Goal: Information Seeking & Learning: Learn about a topic

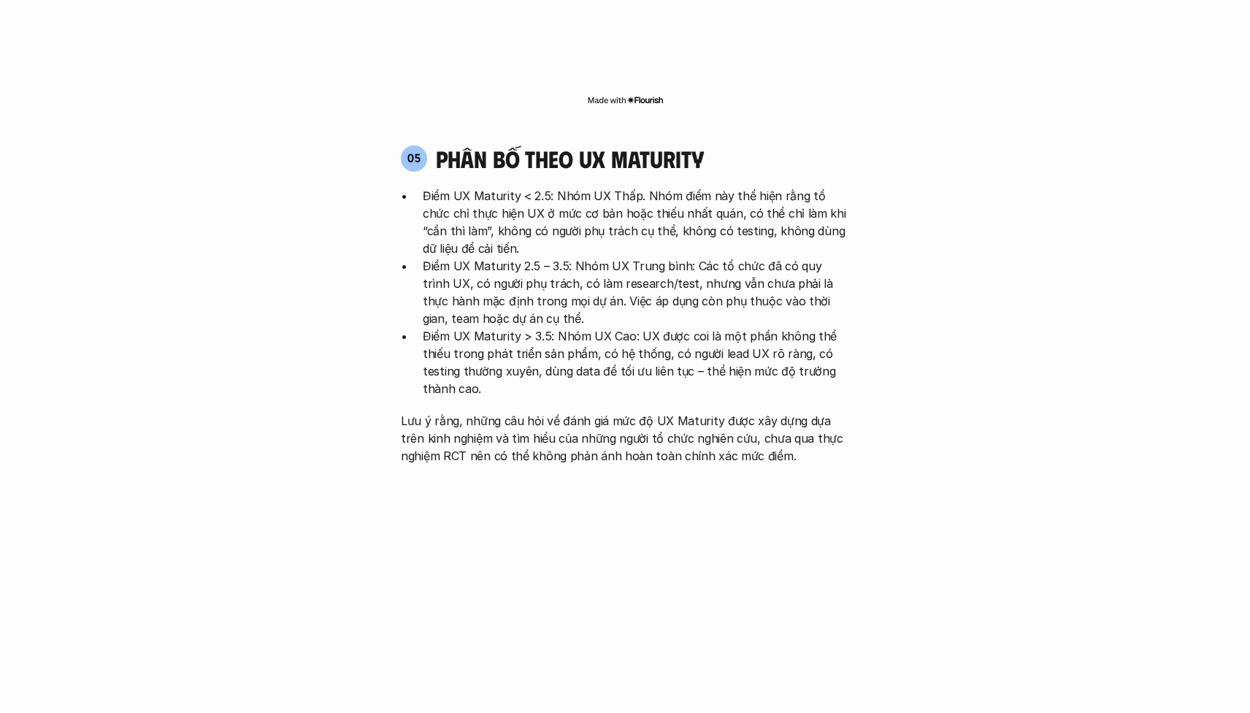
scroll to position [3229, 0]
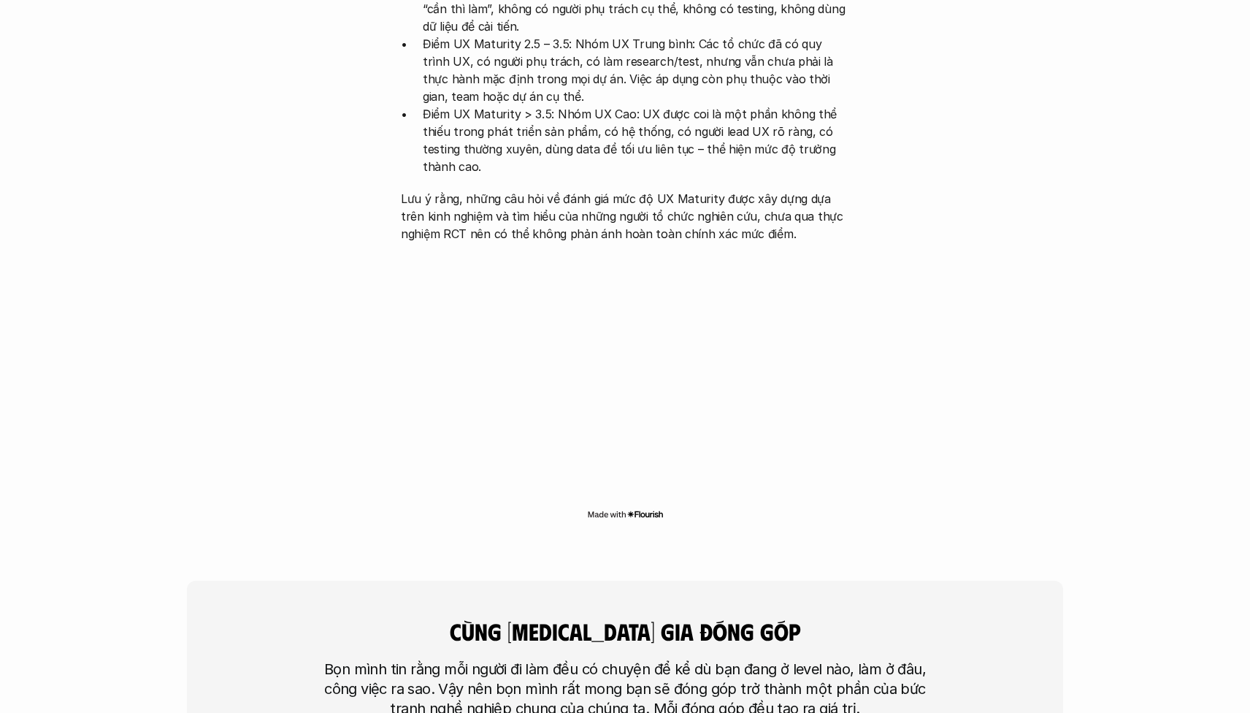
click at [787, 617] on h4 "cùng [MEDICAL_DATA] gia đóng góp" at bounding box center [625, 631] width 475 height 28
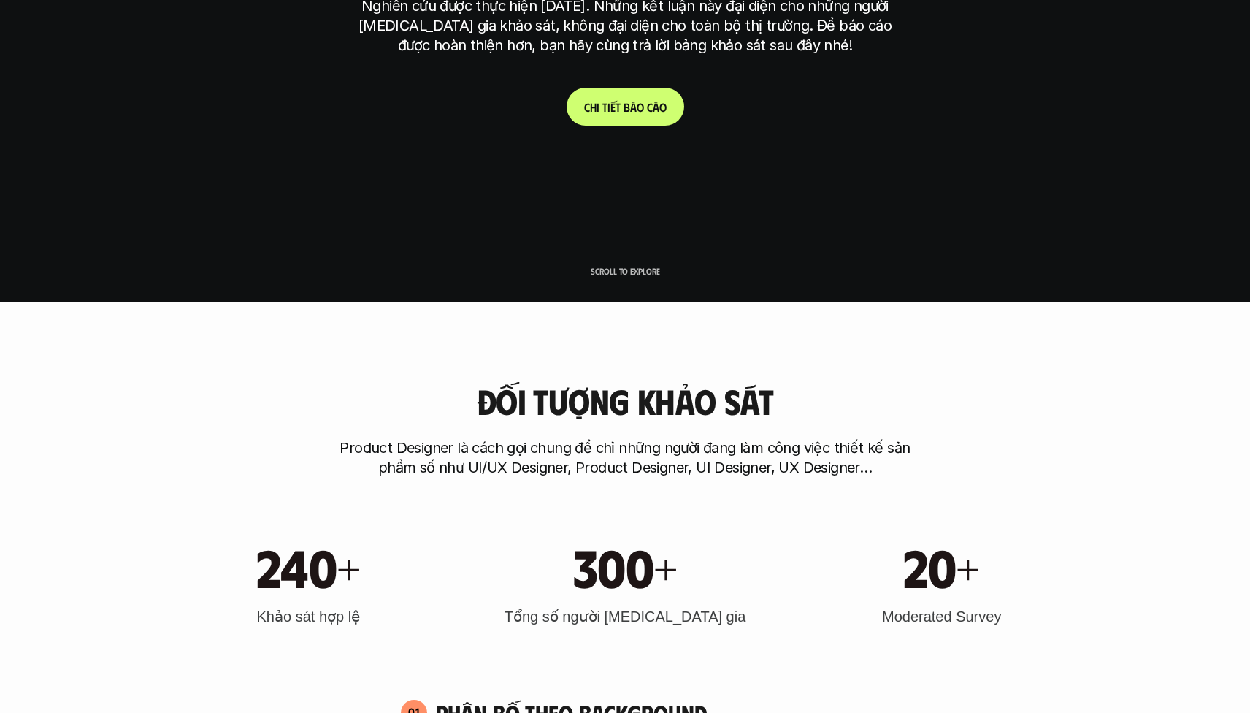
scroll to position [0, 0]
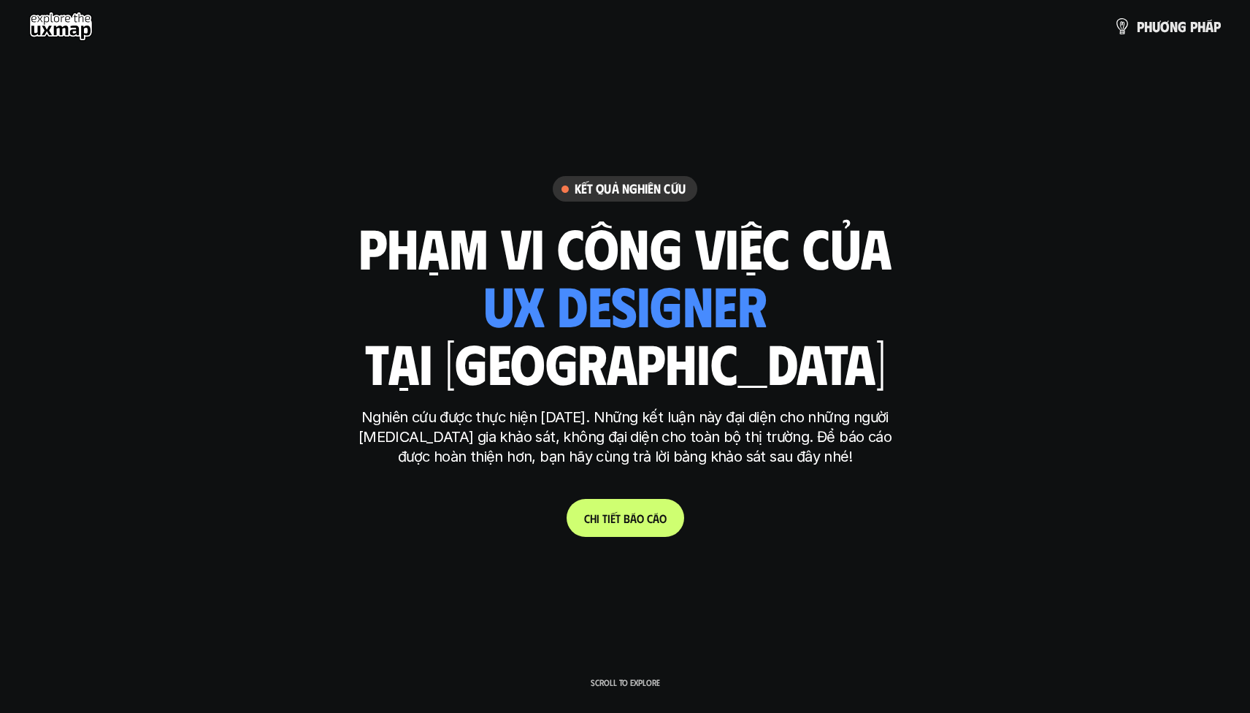
click at [533, 410] on p "Nghiên cứu được thực hiện [DATE]. Những kết luận này đại diện cho những người […" at bounding box center [625, 437] width 548 height 59
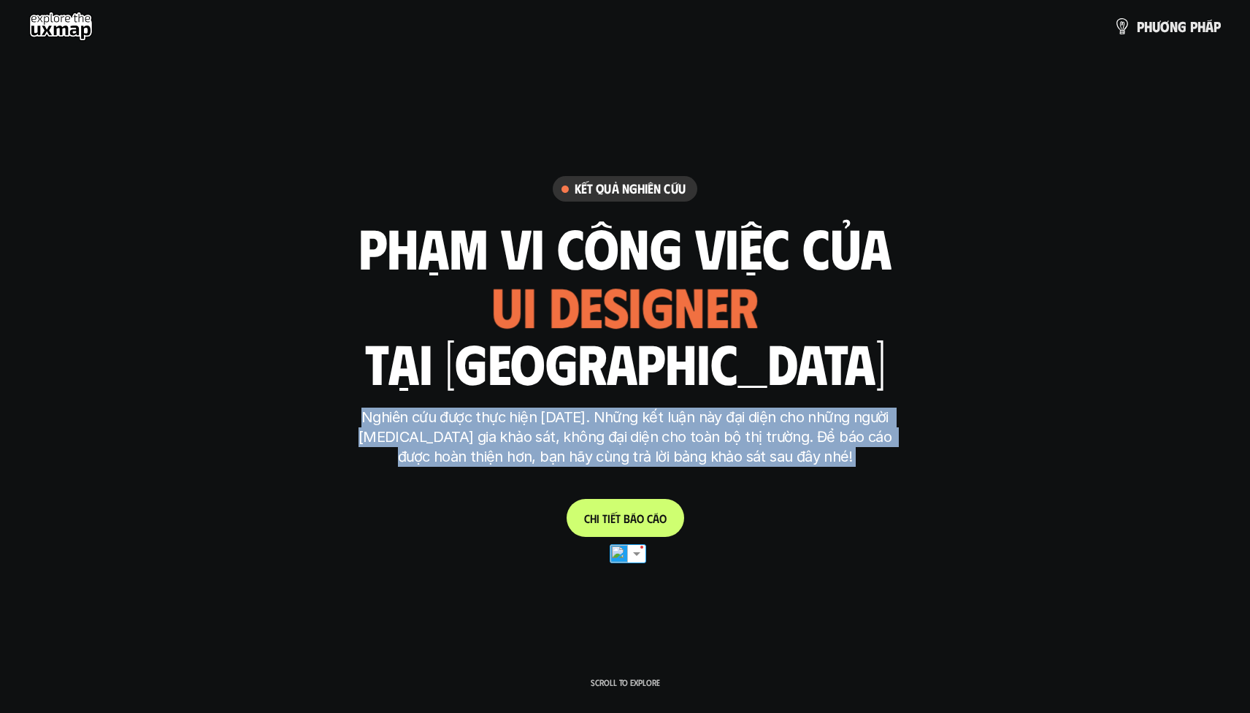
click at [533, 410] on p "Nghiên cứu được thực hiện [DATE]. Những kết luận này đại diện cho những người […" at bounding box center [625, 437] width 548 height 59
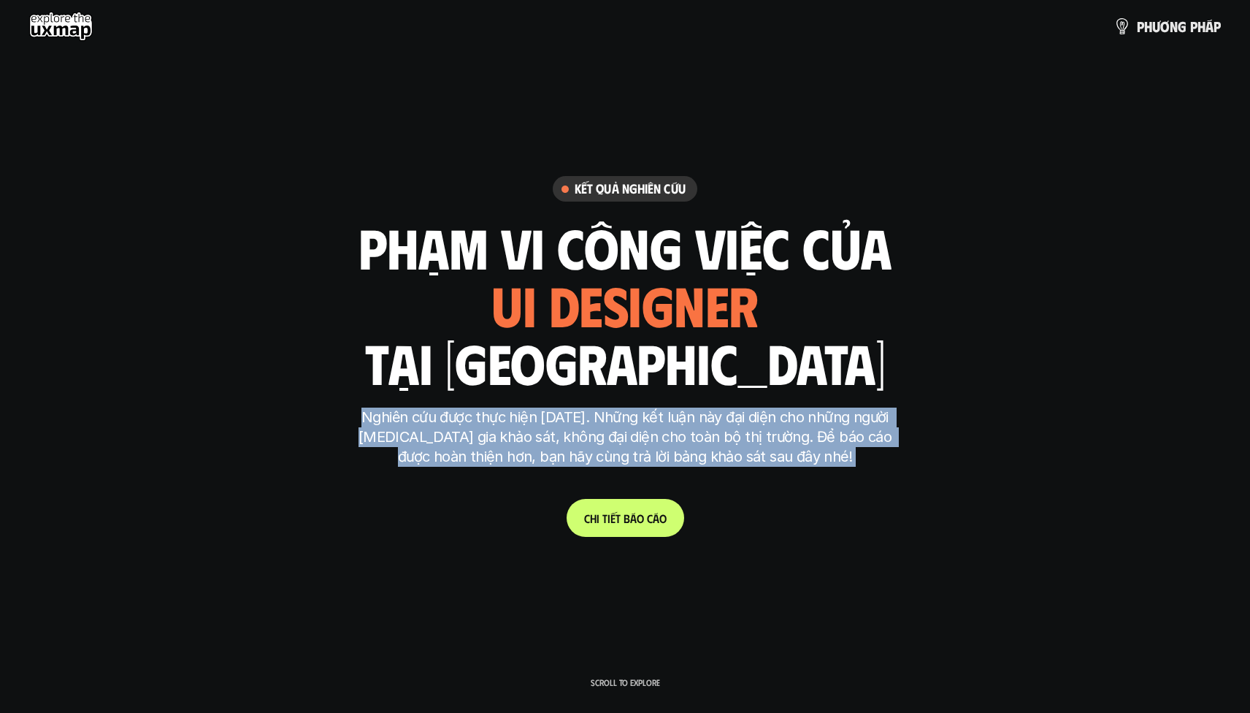
click at [533, 410] on p "Nghiên cứu được thực hiện [DATE]. Những kết luận này đại diện cho những người […" at bounding box center [625, 437] width 548 height 59
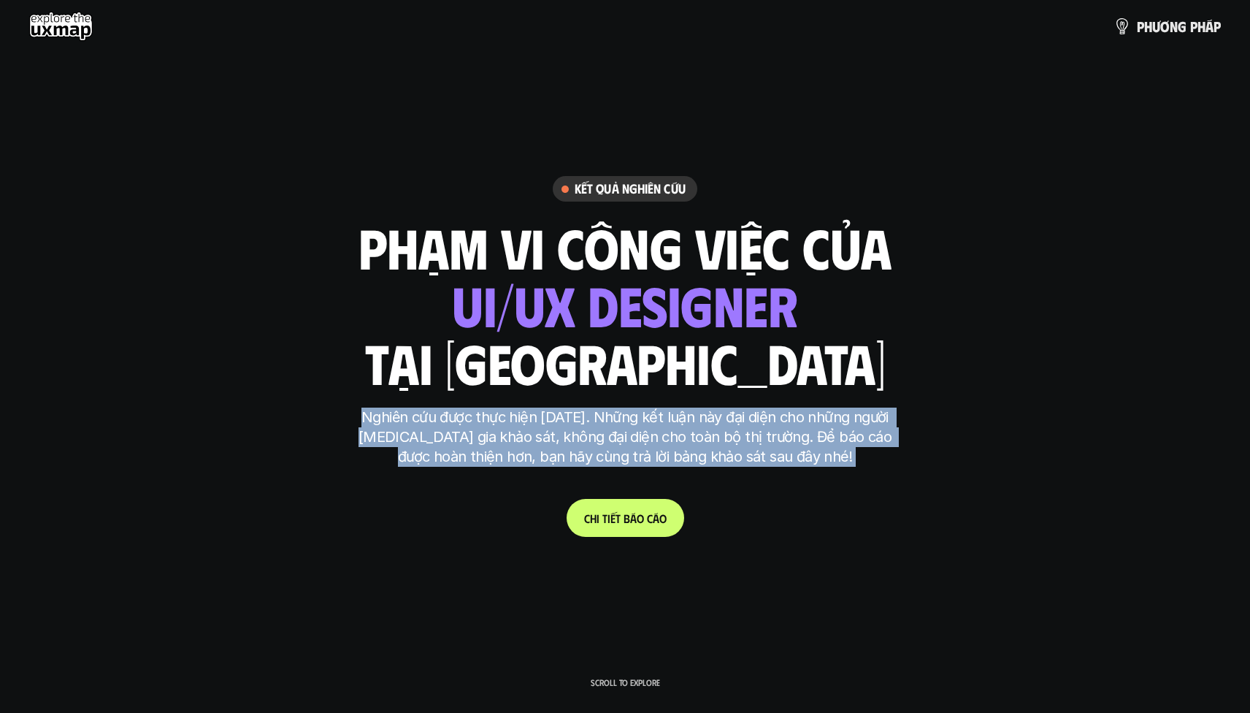
click at [616, 421] on p "Nghiên cứu được thực hiện [DATE]. Những kết luận này đại diện cho những người […" at bounding box center [625, 437] width 548 height 59
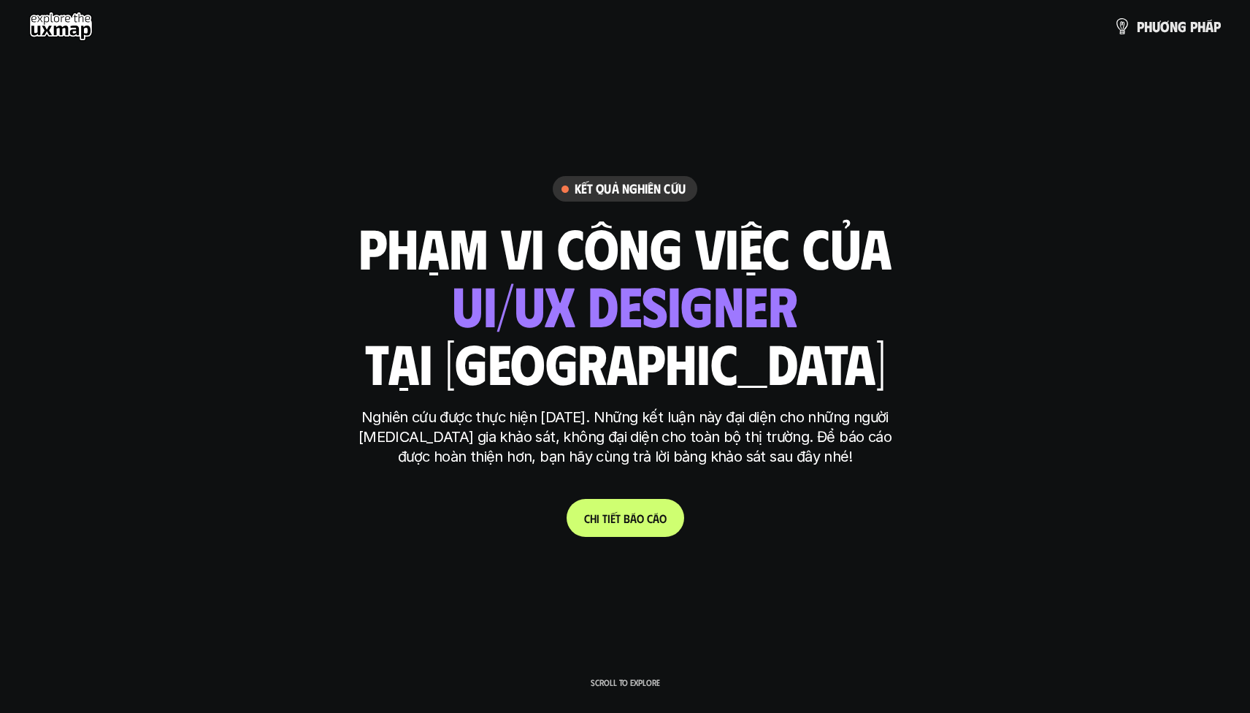
click at [616, 421] on p "Nghiên cứu được thực hiện [DATE]. Những kết luận này đại diện cho những người […" at bounding box center [625, 437] width 548 height 59
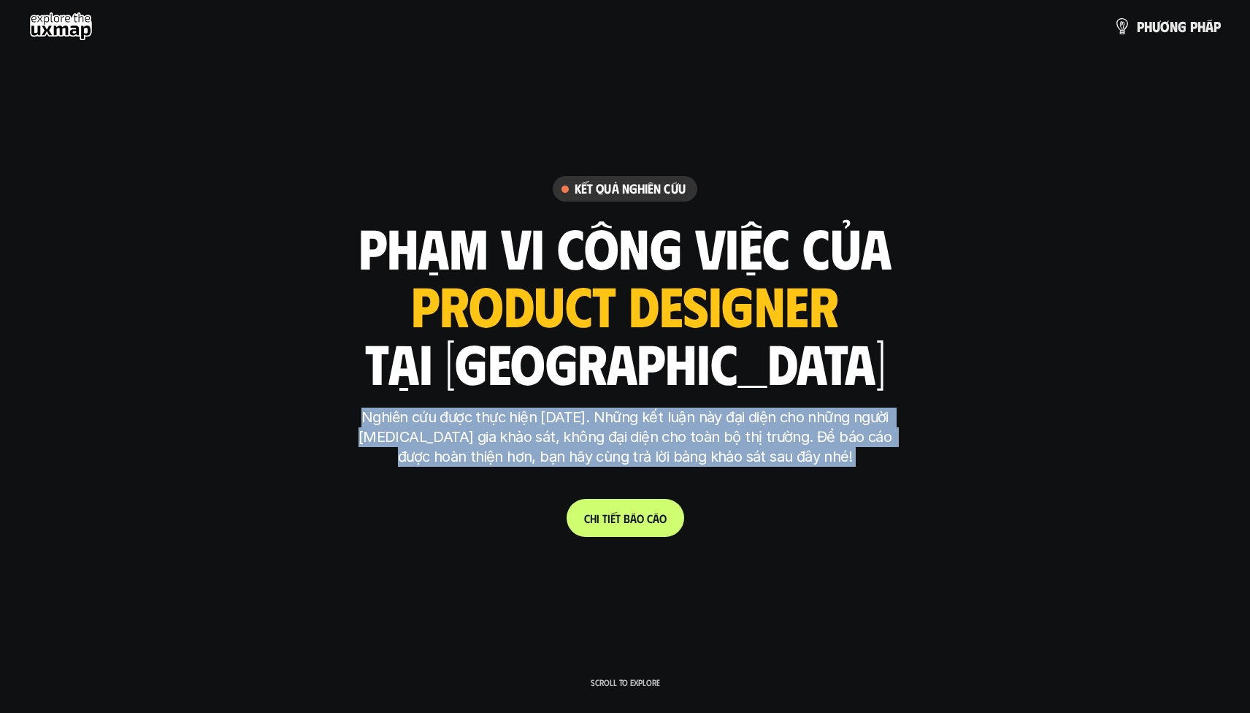
click at [616, 421] on p "Nghiên cứu được thực hiện [DATE]. Những kết luận này đại diện cho những người […" at bounding box center [625, 437] width 548 height 59
click at [616, 413] on p "Nghiên cứu được thực hiện [DATE]. Những kết luận này đại diện cho những người […" at bounding box center [625, 437] width 548 height 59
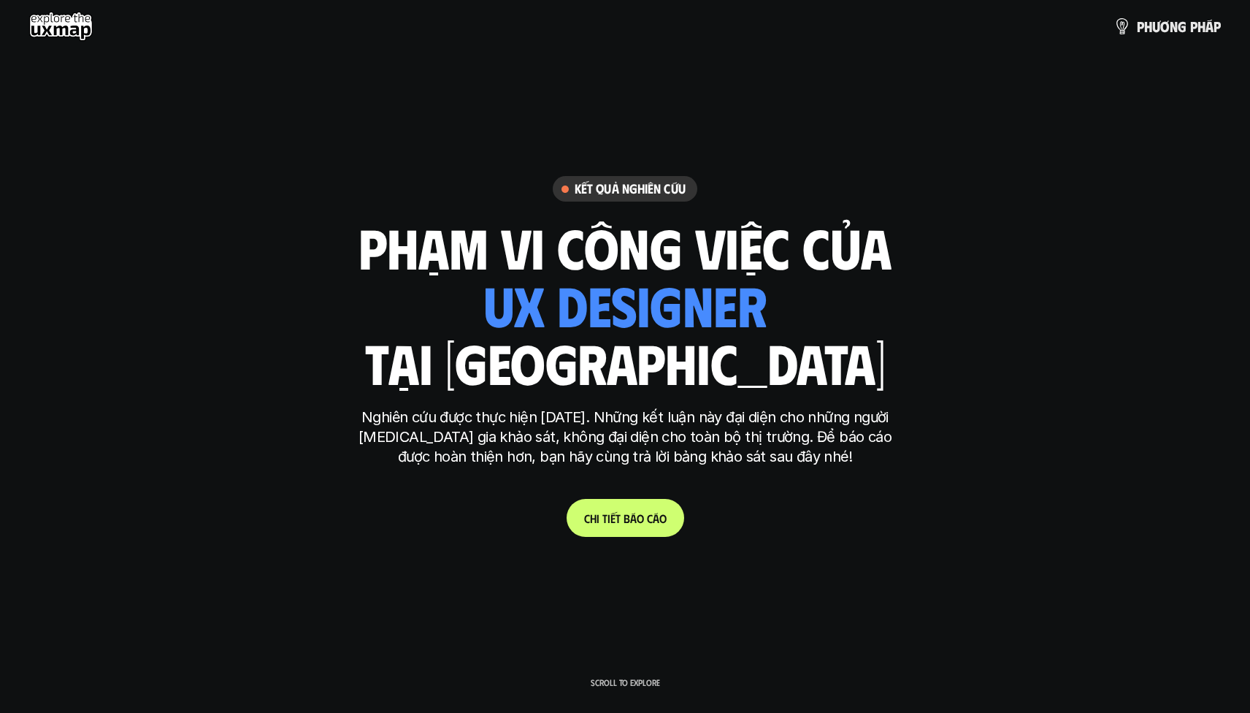
click at [620, 402] on div "Kết quả nghiên cứu phạm vi công việc của ui designer ui/ux designer product des…" at bounding box center [625, 356] width 548 height 361
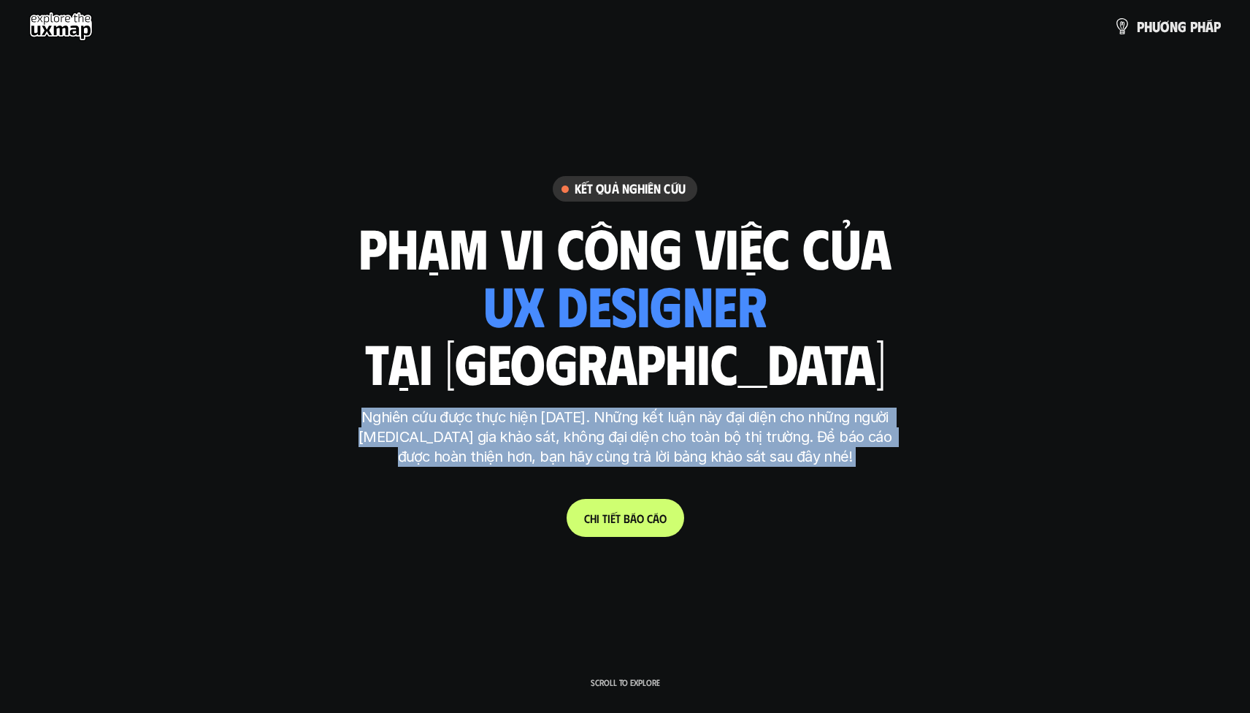
click at [620, 402] on div "Kết quả nghiên cứu phạm vi công việc của ui designer ui/ux designer product des…" at bounding box center [625, 356] width 548 height 361
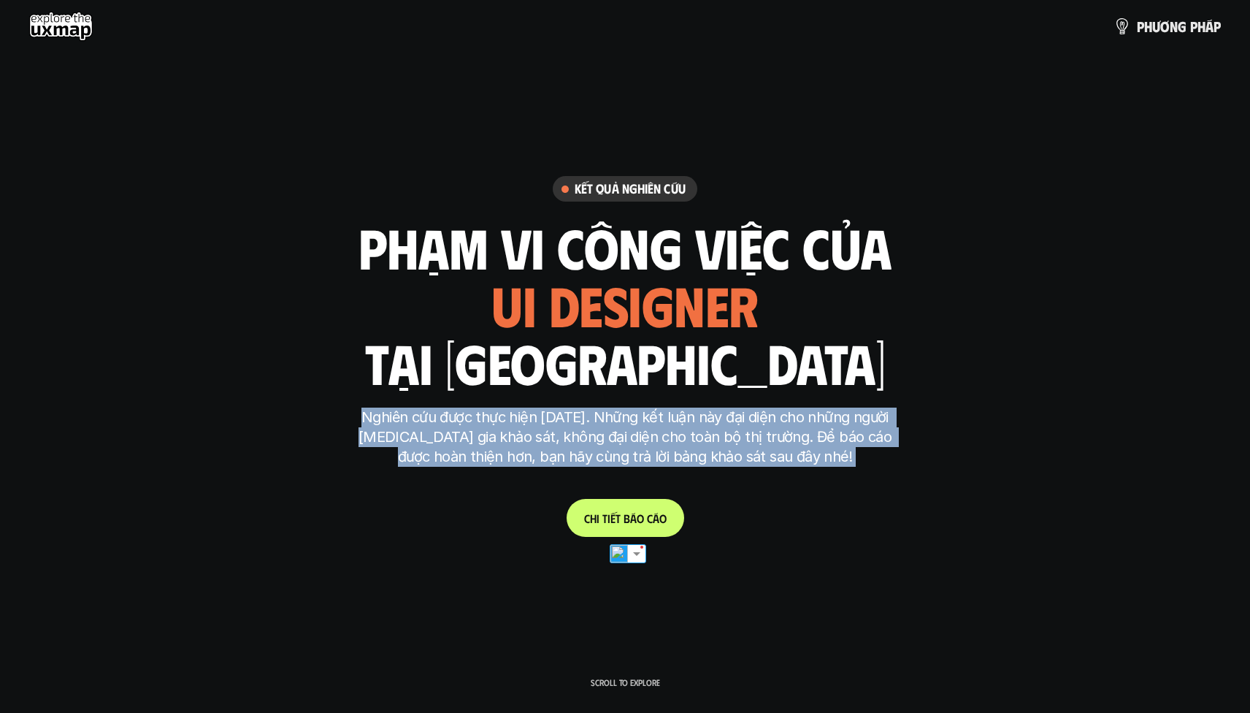
click at [622, 433] on p "Nghiên cứu được thực hiện [DATE]. Những kết luận này đại diện cho những người […" at bounding box center [625, 437] width 548 height 59
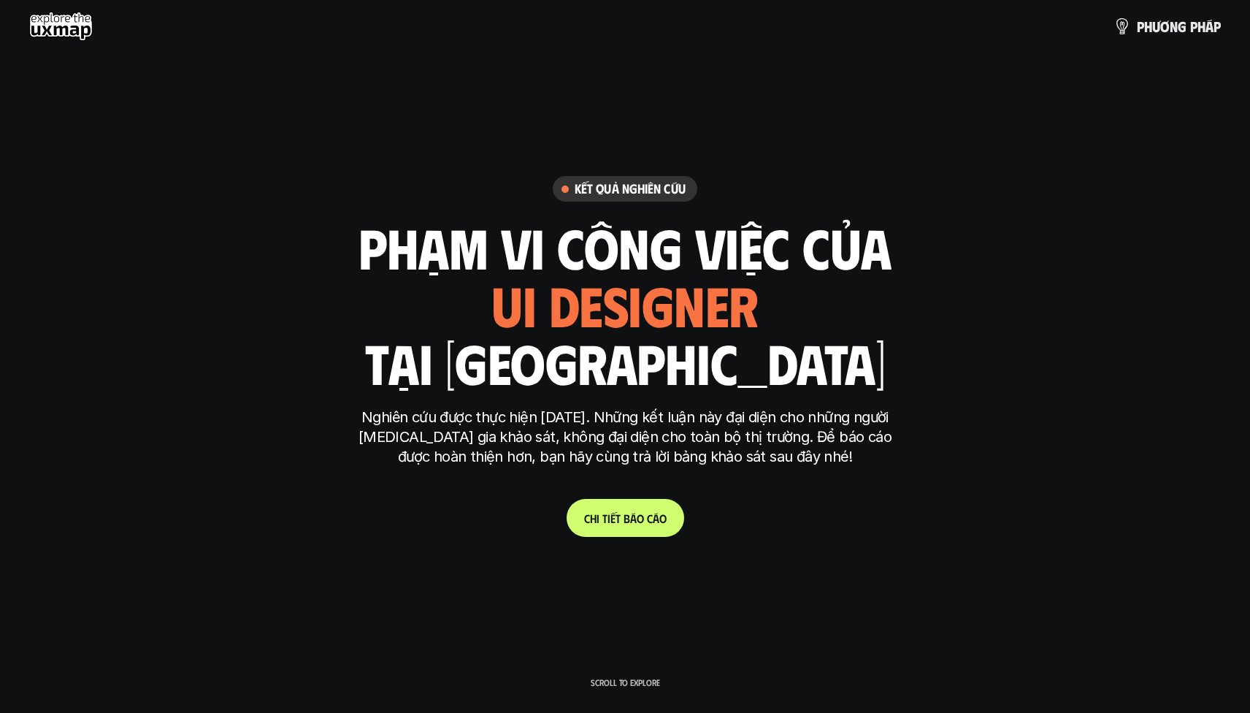
click at [622, 433] on p "Nghiên cứu được thực hiện [DATE]. Những kết luận này đại diện cho những người […" at bounding box center [625, 437] width 548 height 59
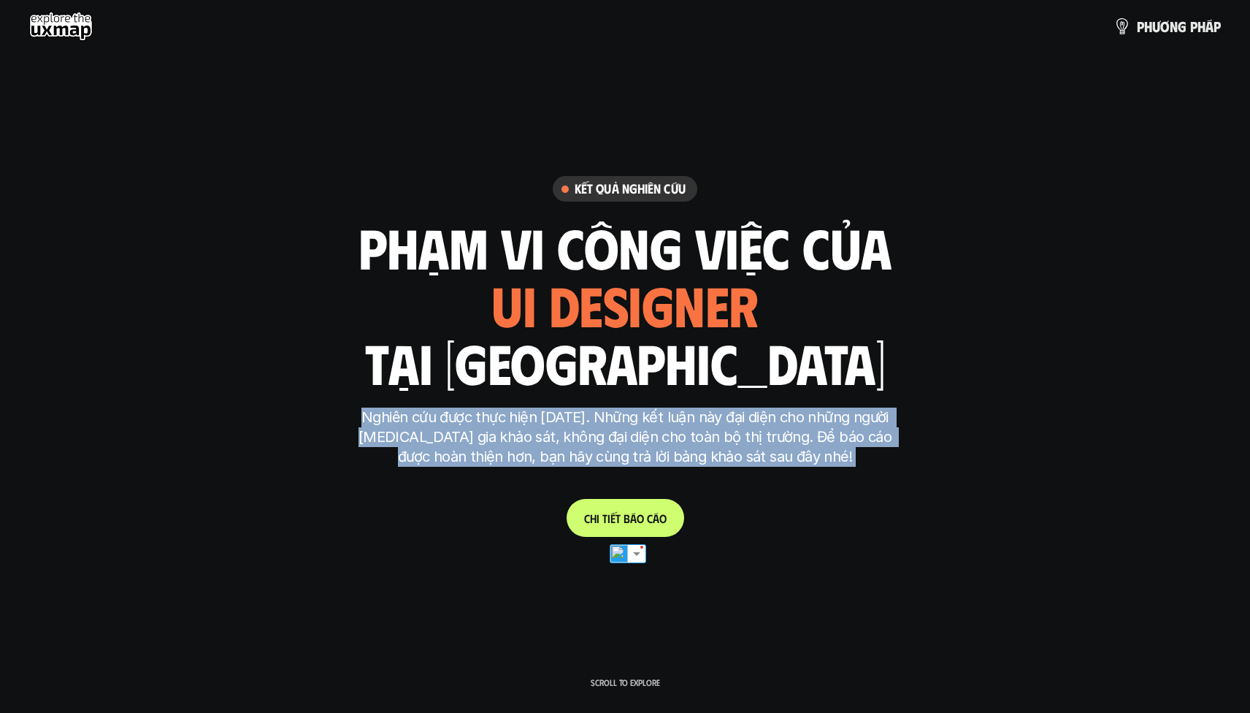
click at [622, 433] on p "Nghiên cứu được thực hiện [DATE]. Những kết luận này đại diện cho những người […" at bounding box center [625, 437] width 548 height 59
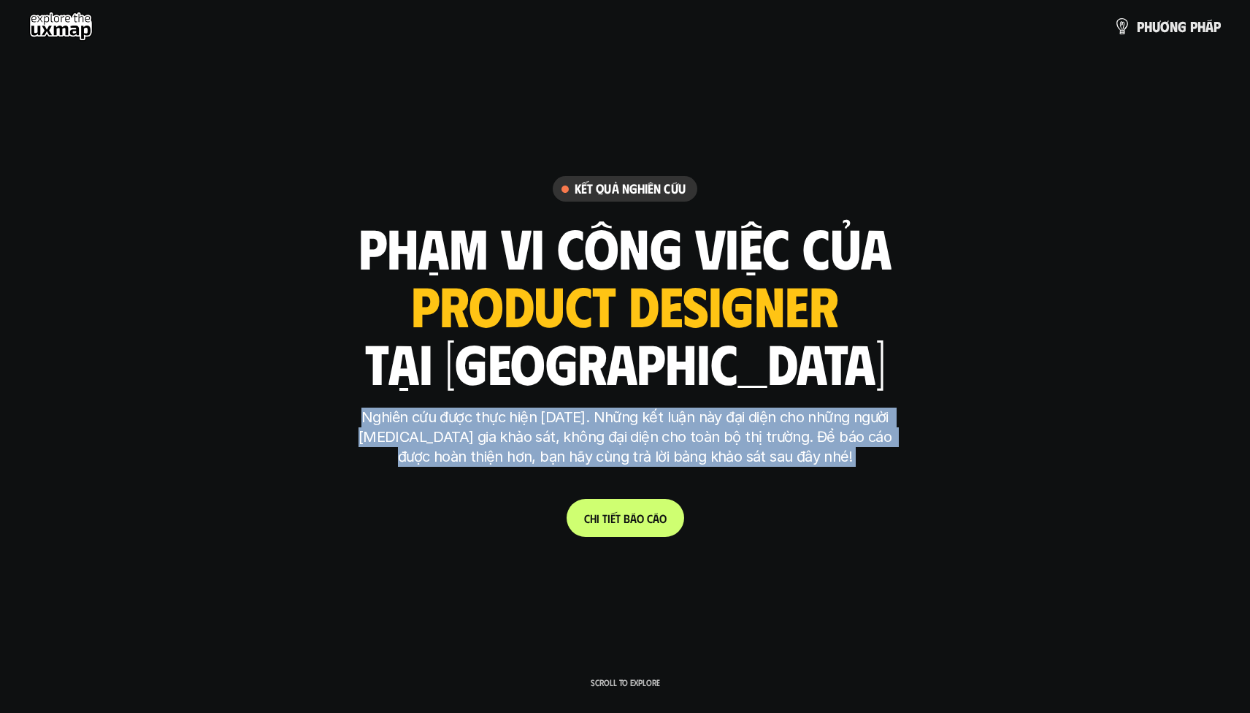
click at [622, 429] on p "Nghiên cứu được thực hiện [DATE]. Những kết luận này đại diện cho những người […" at bounding box center [625, 437] width 548 height 59
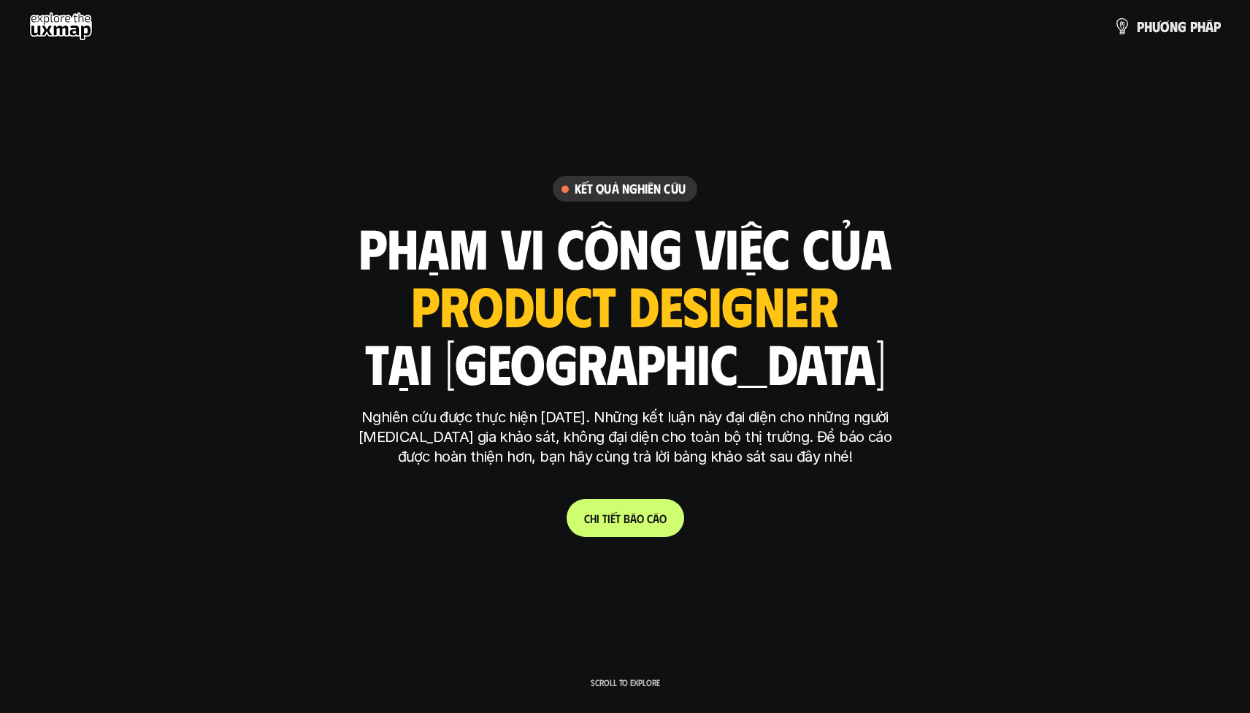
click at [622, 429] on p "Nghiên cứu được thực hiện [DATE]. Những kết luận này đại diện cho những người […" at bounding box center [625, 437] width 548 height 59
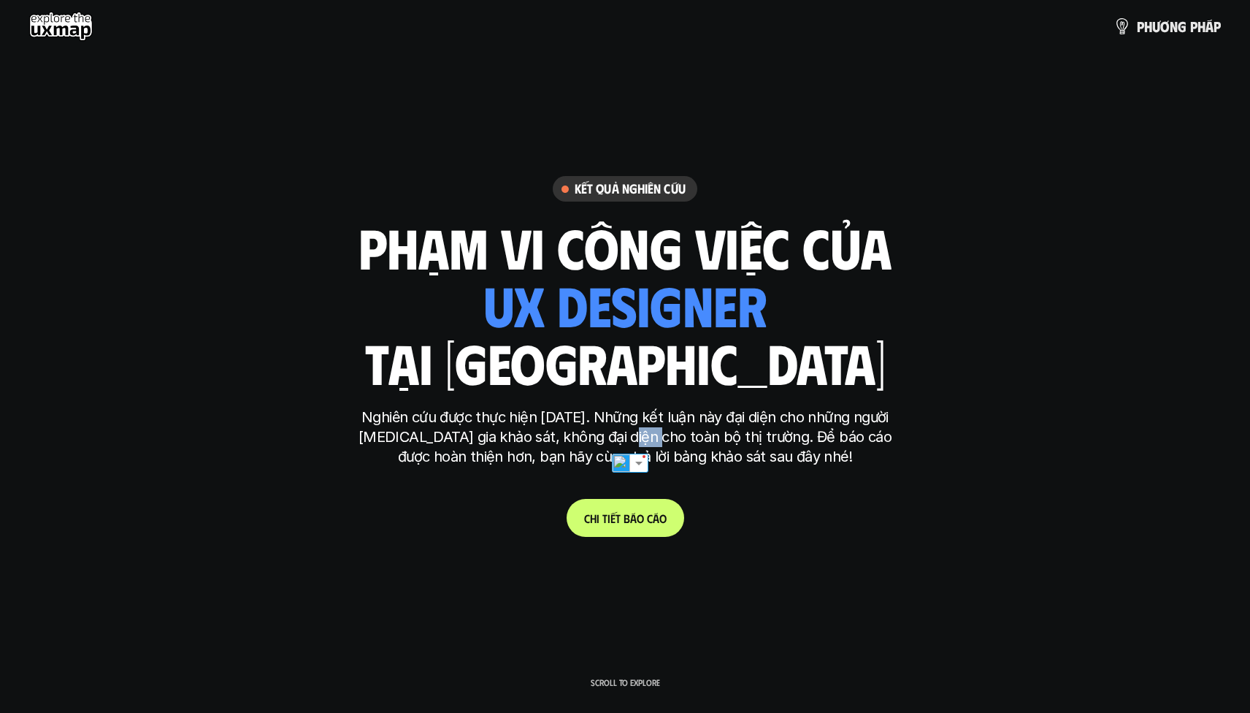
click at [622, 429] on p "Nghiên cứu được thực hiện [DATE]. Những kết luận này đại diện cho những người […" at bounding box center [625, 437] width 548 height 59
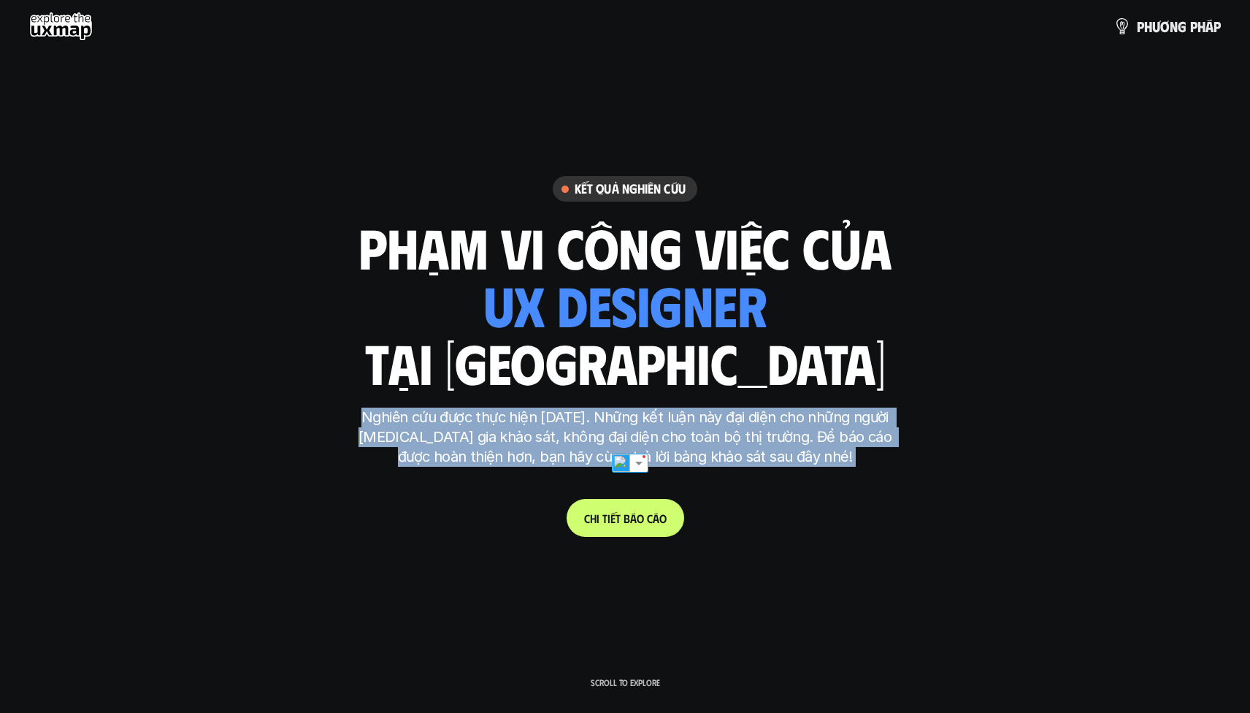
click at [622, 429] on p "Nghiên cứu được thực hiện [DATE]. Những kết luận này đại diện cho những người […" at bounding box center [625, 437] width 548 height 59
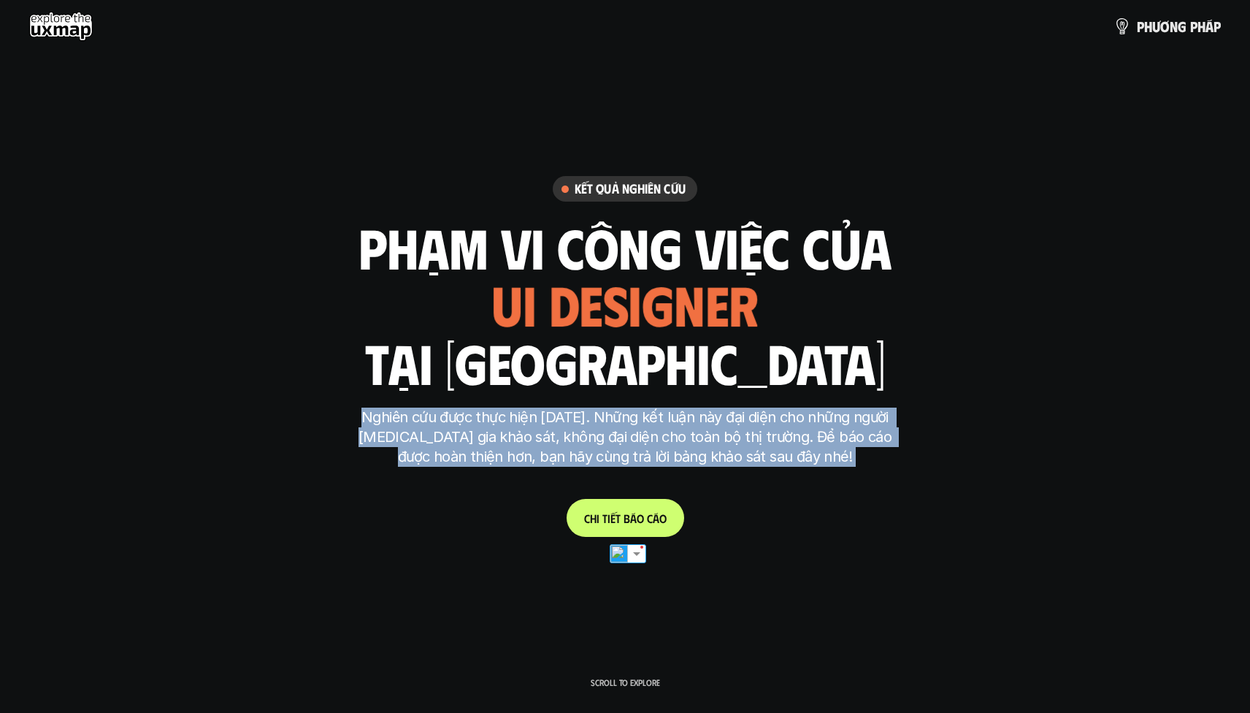
click at [388, 258] on h1 "phạm vi công việc của" at bounding box center [625, 246] width 533 height 61
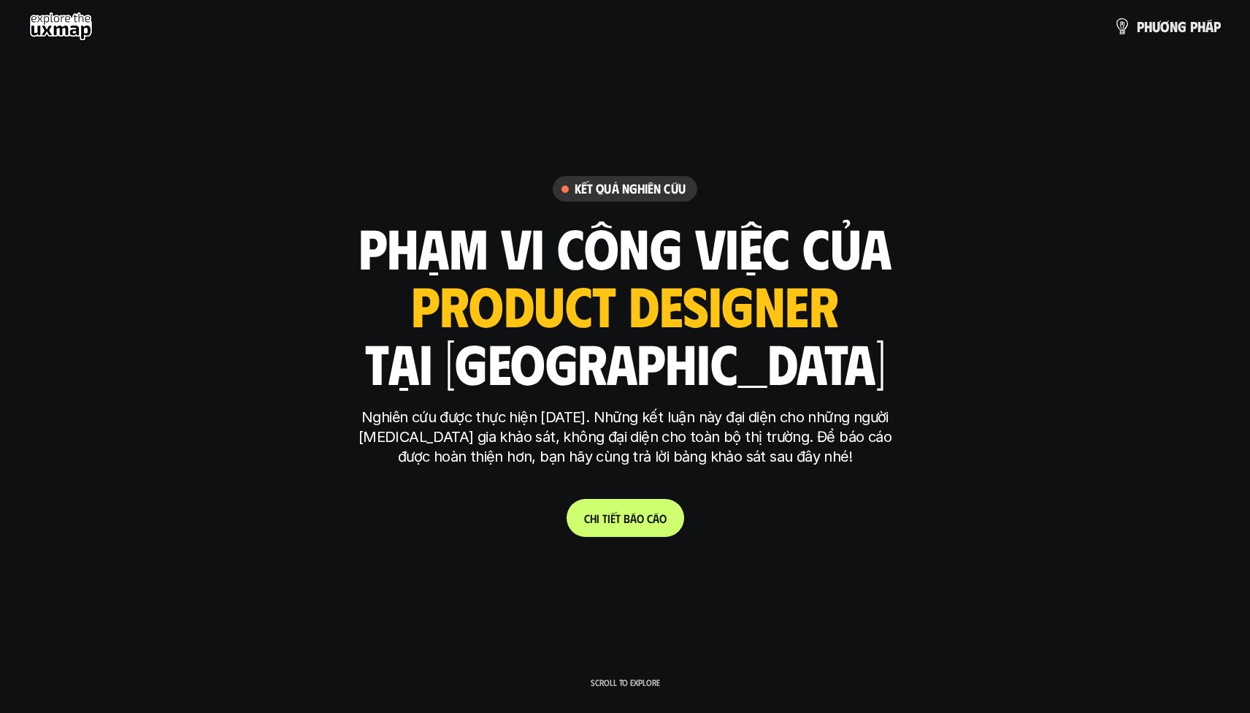
click at [605, 469] on div "Nghiên cứu được thực hiện [DATE]. Những kết luận này đại diện cho những người […" at bounding box center [625, 445] width 548 height 74
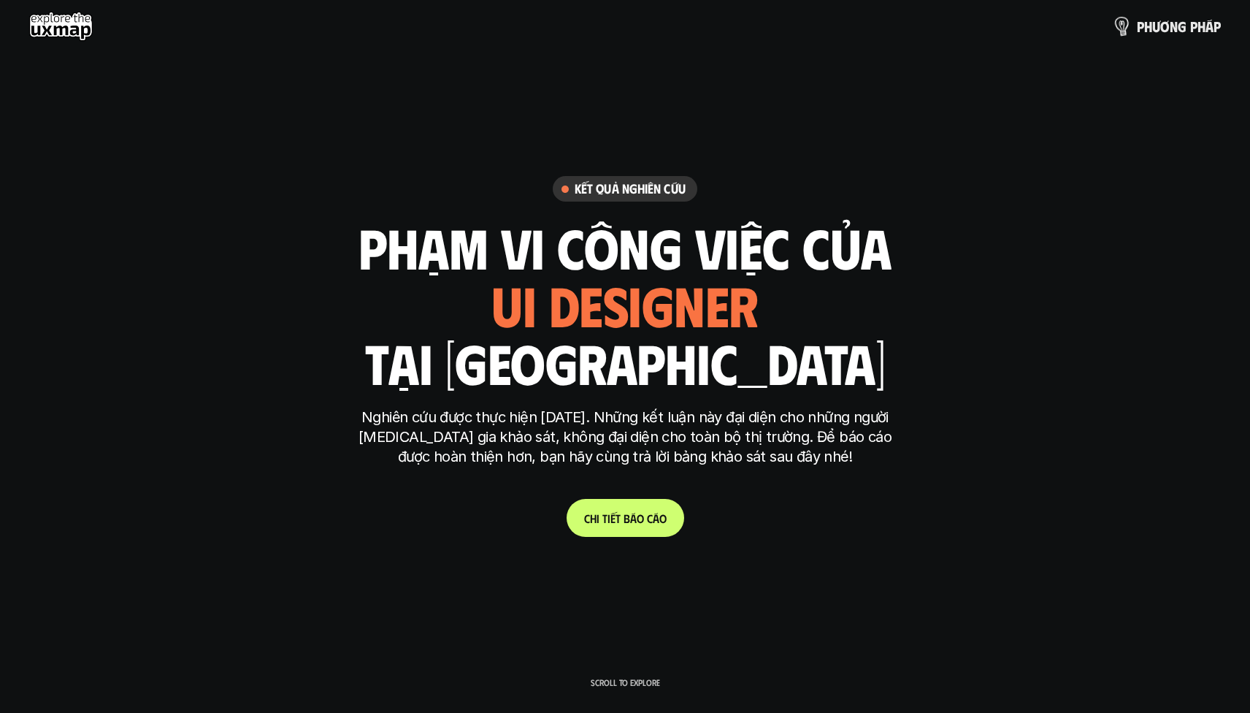
click at [1145, 31] on p "p h ư ơ n g p h á p" at bounding box center [1179, 26] width 84 height 16
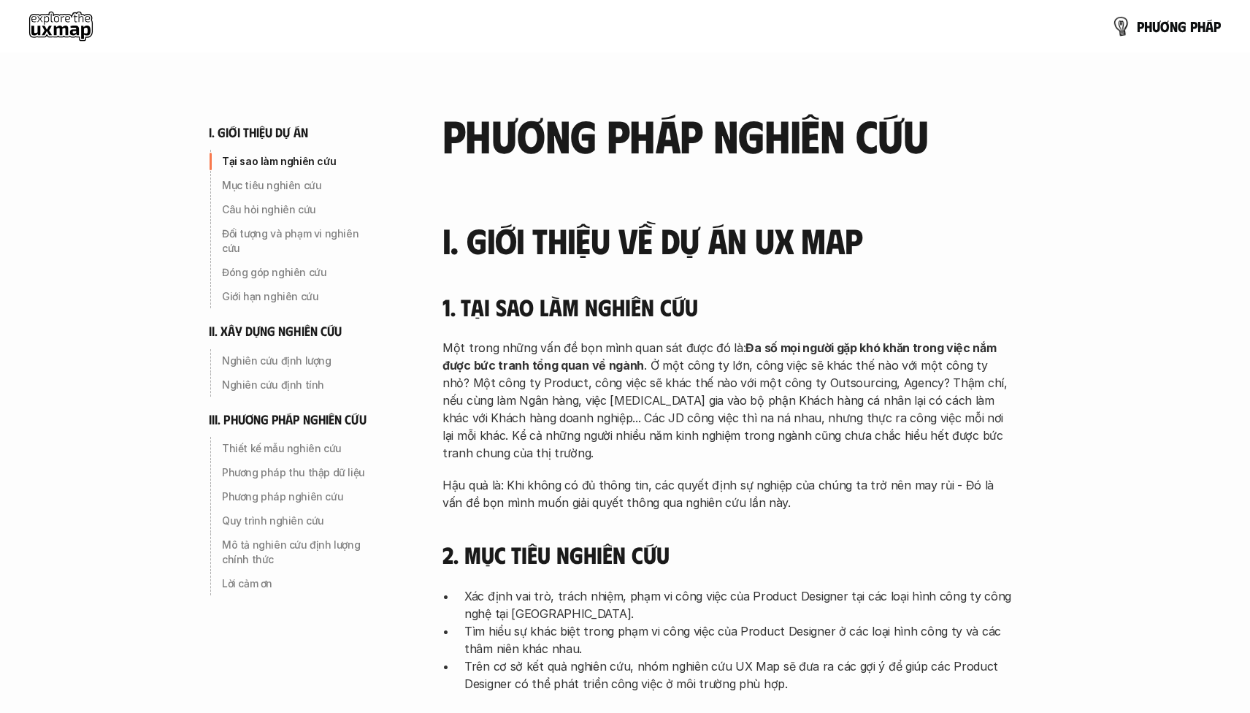
click at [1145, 31] on p "p h ư ơ n g p h á p" at bounding box center [1179, 26] width 84 height 16
click at [1182, 24] on p "p h ư ơ n g p h á p" at bounding box center [1179, 26] width 84 height 16
click at [51, 35] on use at bounding box center [61, 26] width 64 height 29
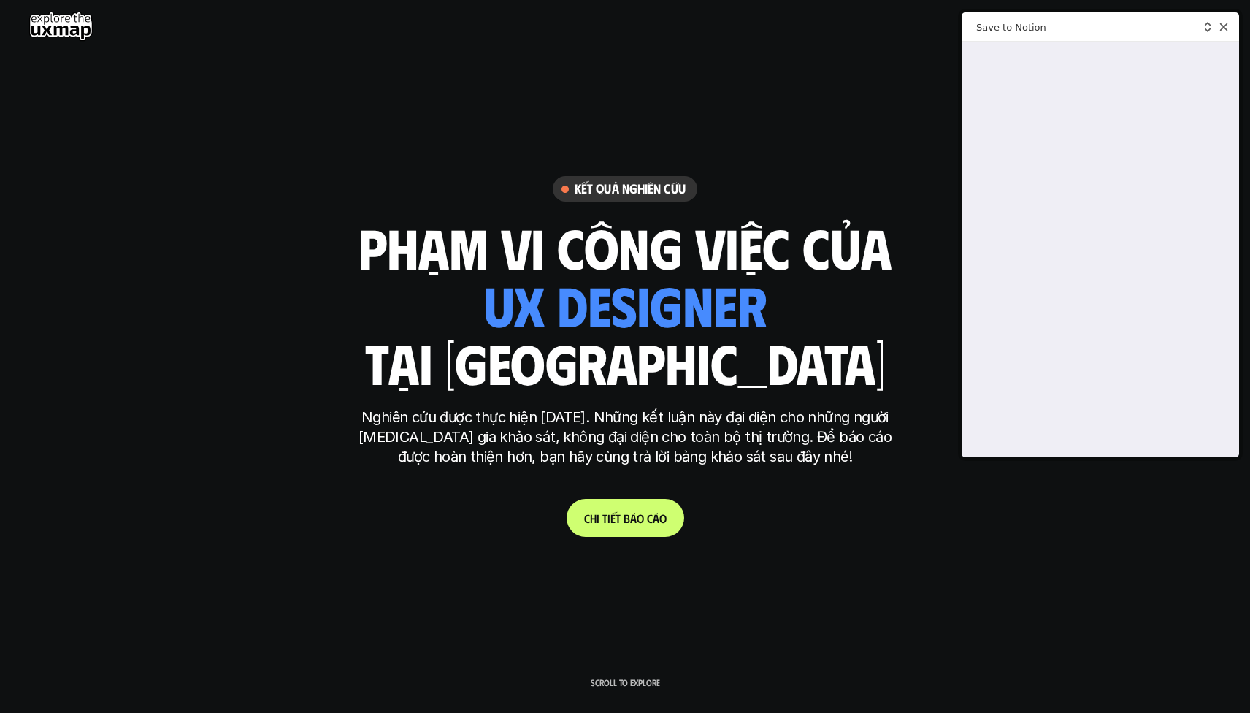
click at [459, 270] on h1 "phạm vi công việc của" at bounding box center [625, 246] width 533 height 61
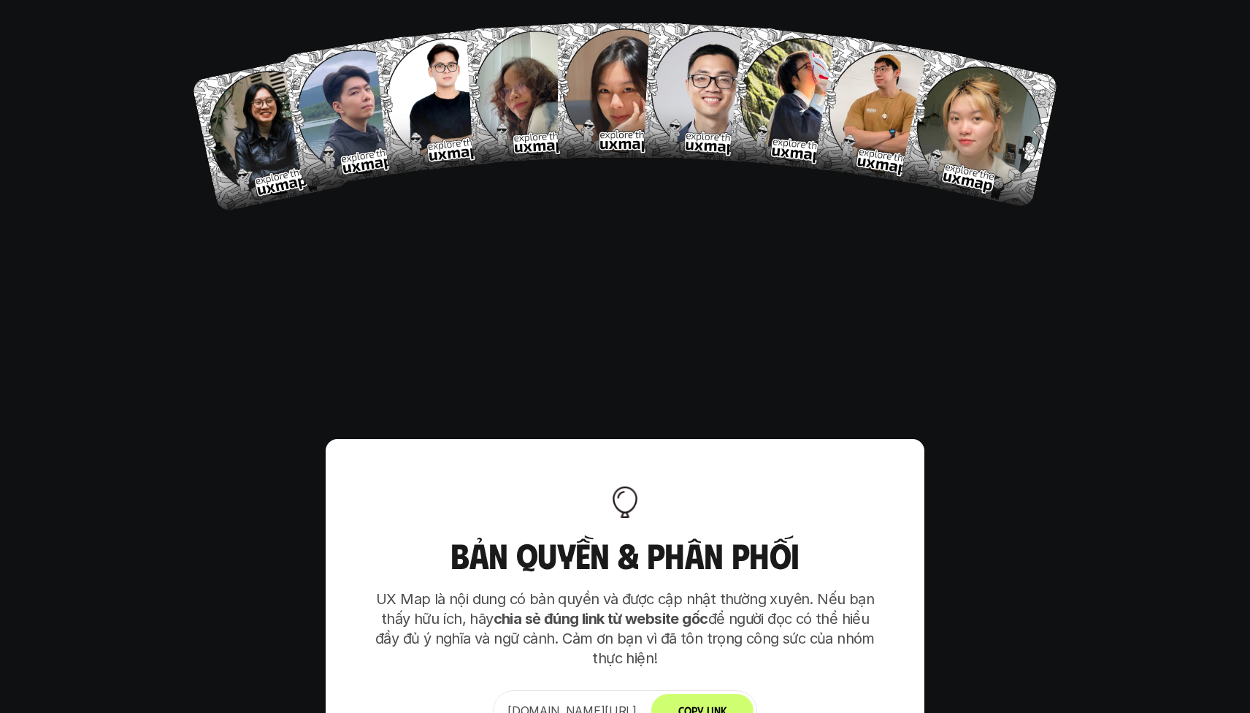
scroll to position [9172, 0]
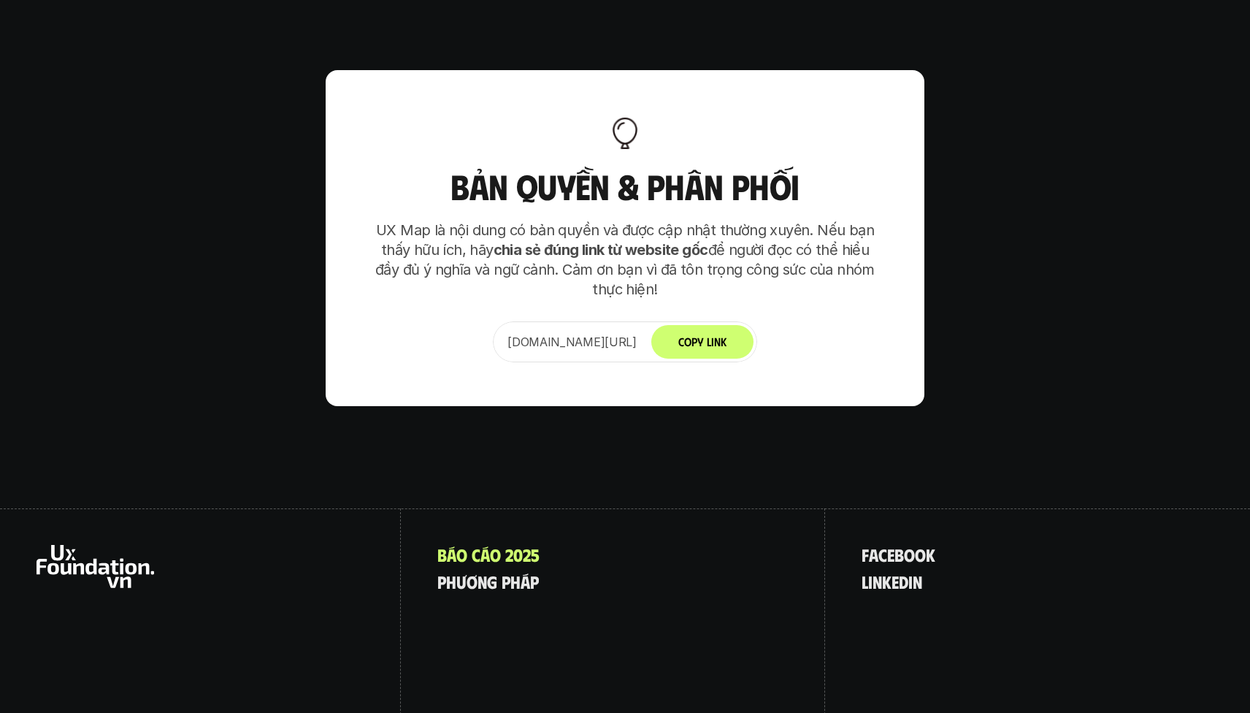
click at [509, 547] on div "B á o c á o 2 0 2 5 p h ư ơ n g p h á p" at bounding box center [613, 636] width 425 height 257
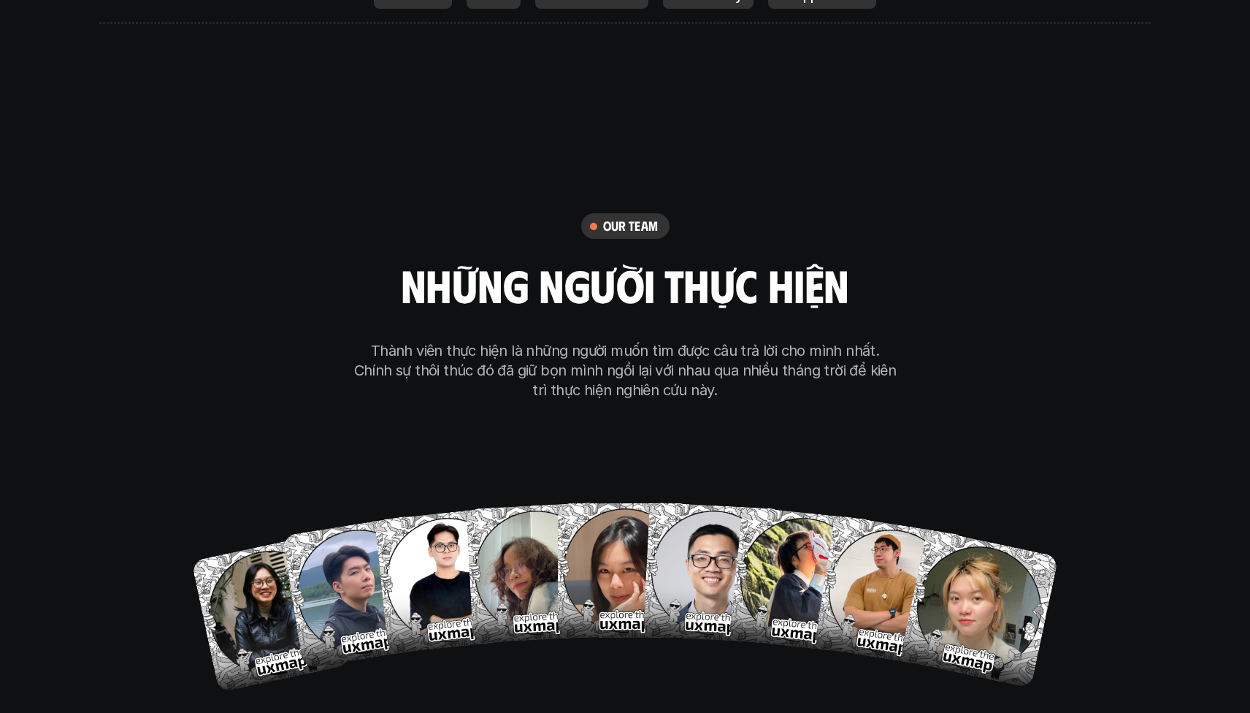
scroll to position [8189, 0]
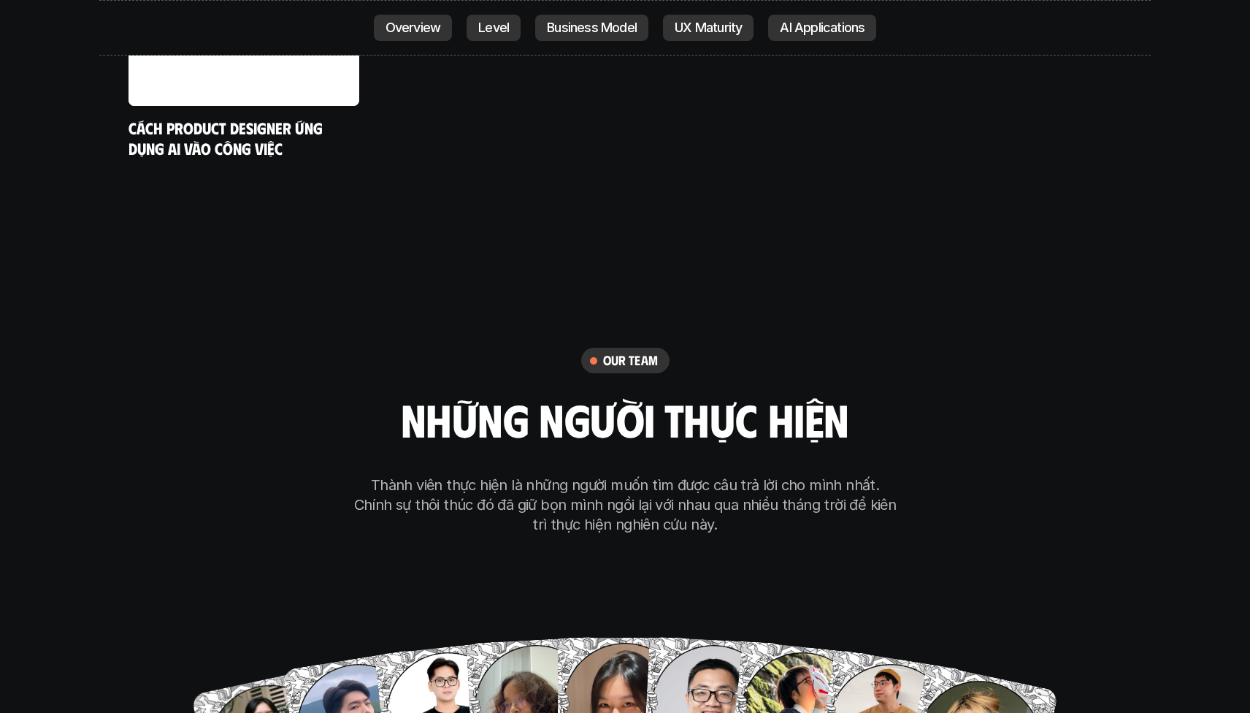
click at [455, 475] on div "our team những người thực hiện Thành viên thực hiện là những người muốn tìm đượ…" at bounding box center [625, 583] width 730 height 735
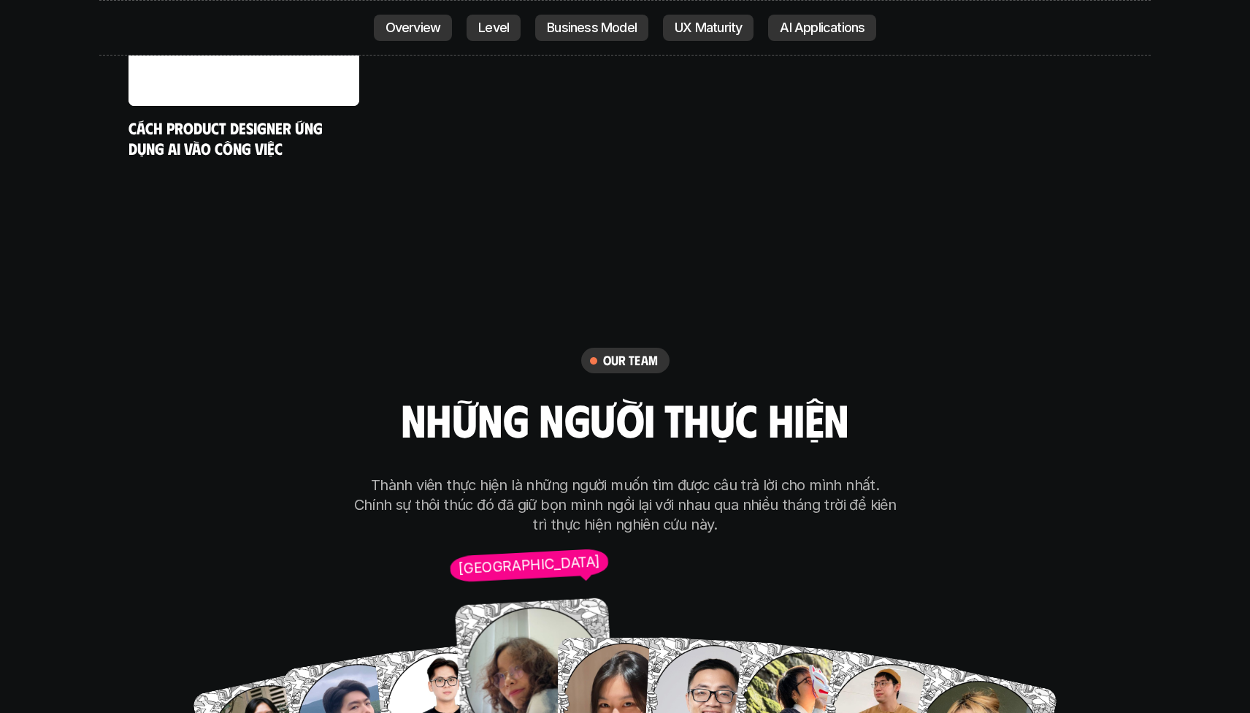
click at [540, 597] on img at bounding box center [535, 677] width 161 height 161
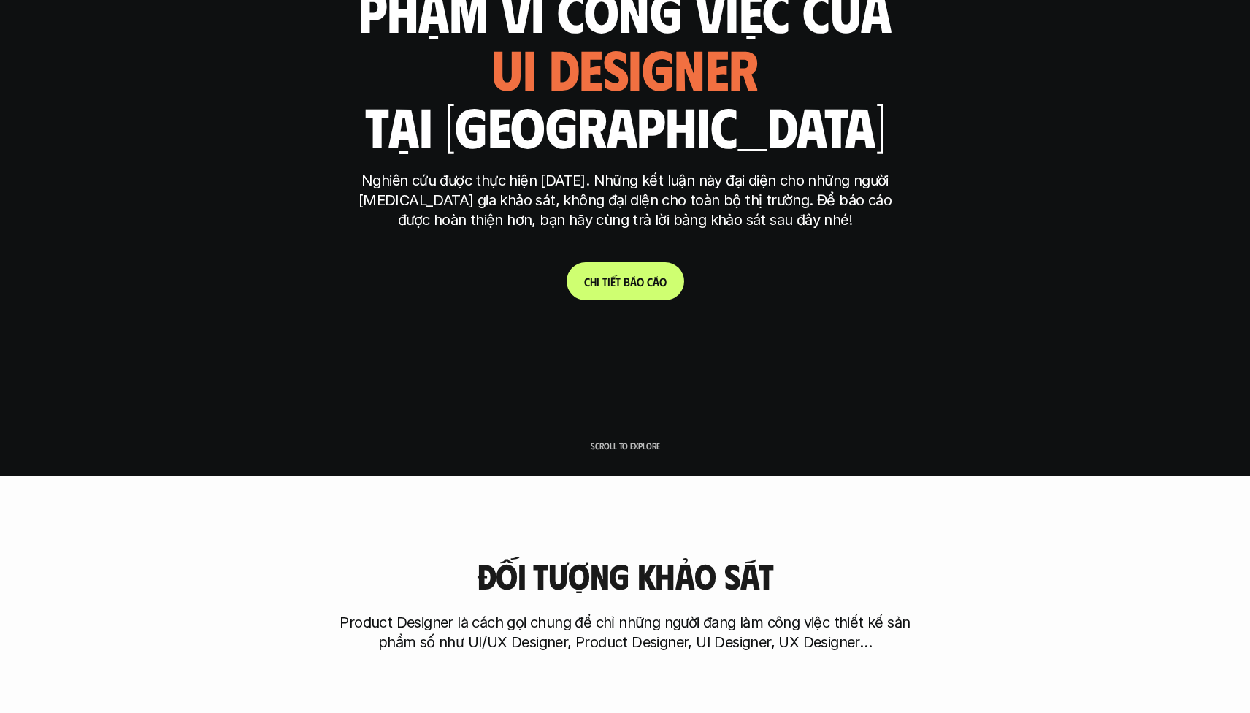
scroll to position [0, 0]
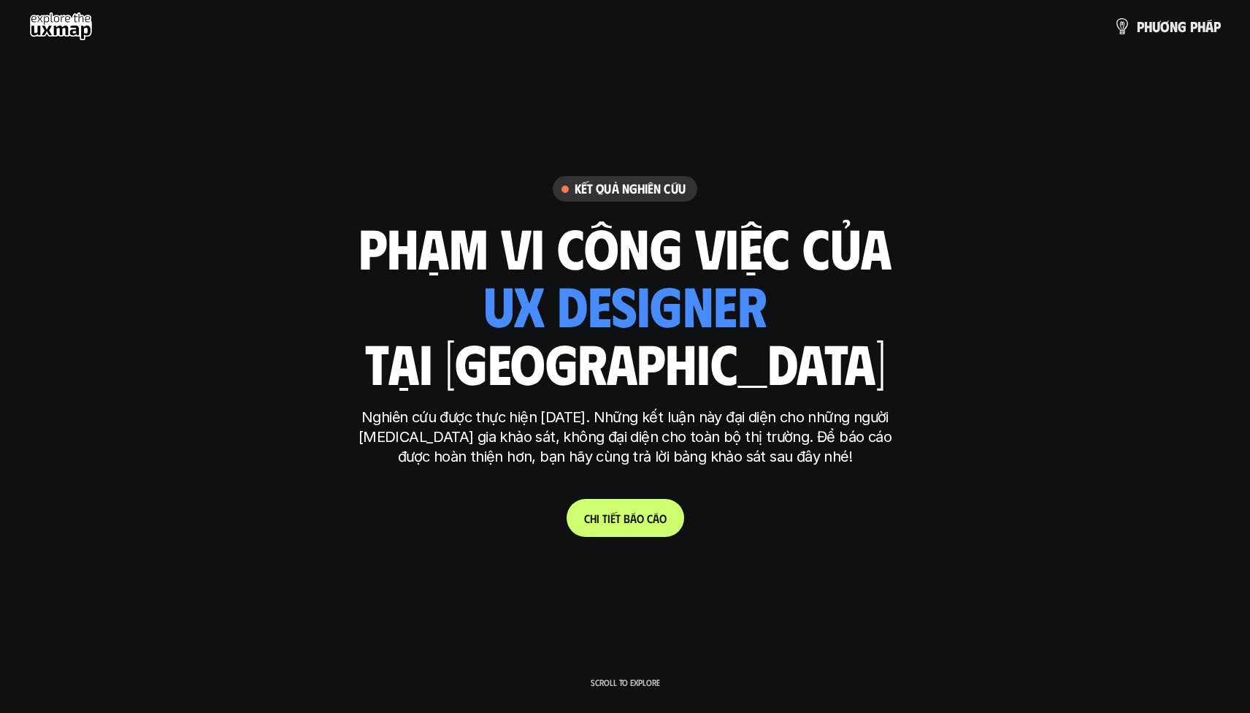
click at [648, 420] on p "Nghiên cứu được thực hiện [DATE]. Những kết luận này đại diện cho những người […" at bounding box center [625, 437] width 548 height 59
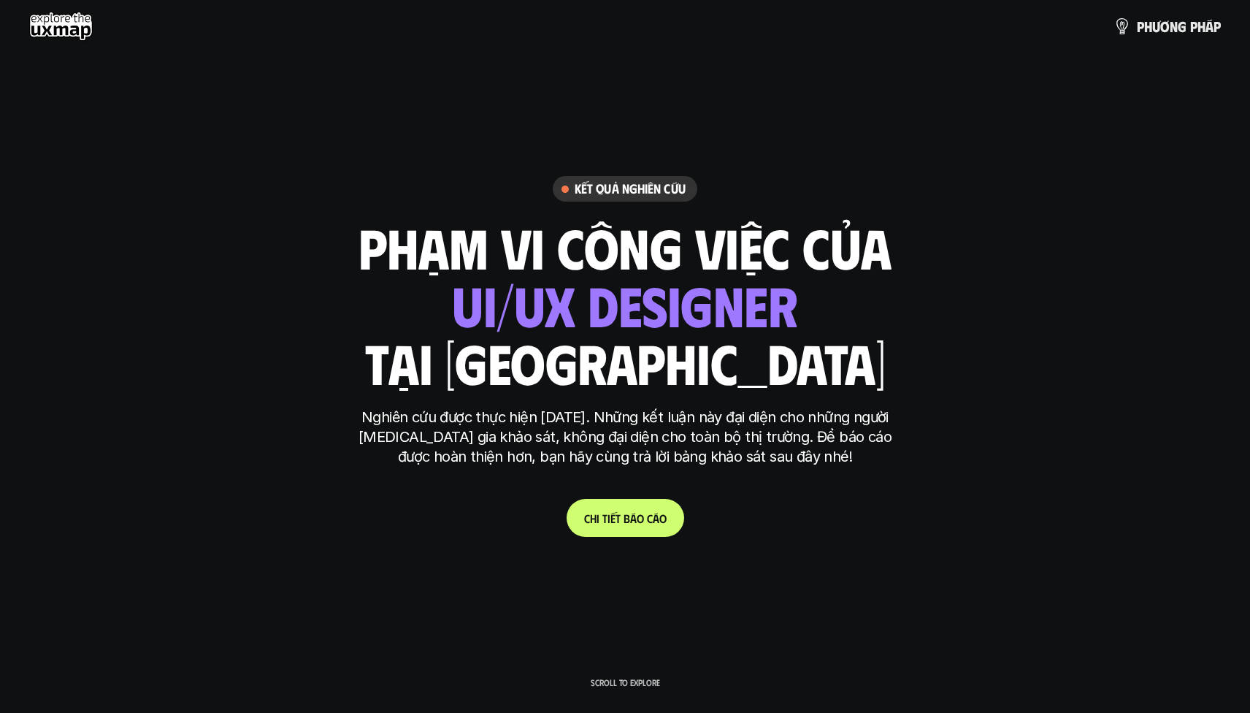
click at [616, 527] on link "C h i t i ế t b á o c á o" at bounding box center [626, 518] width 118 height 38
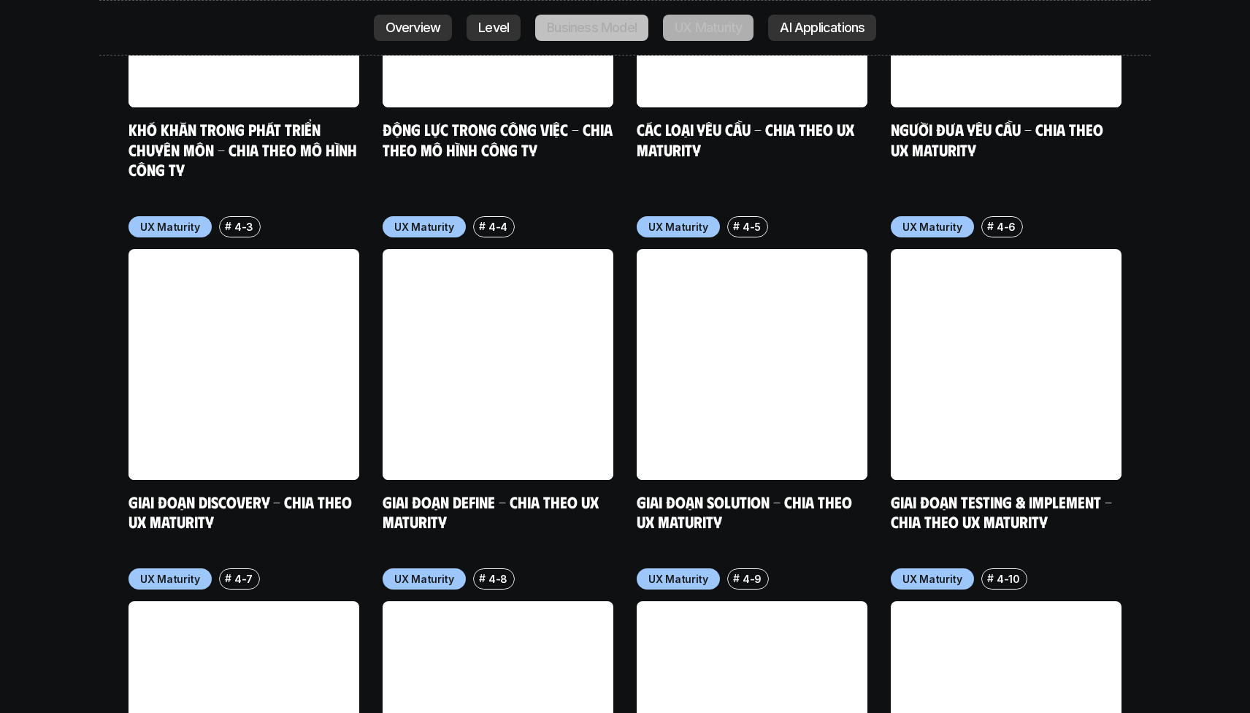
scroll to position [7678, 0]
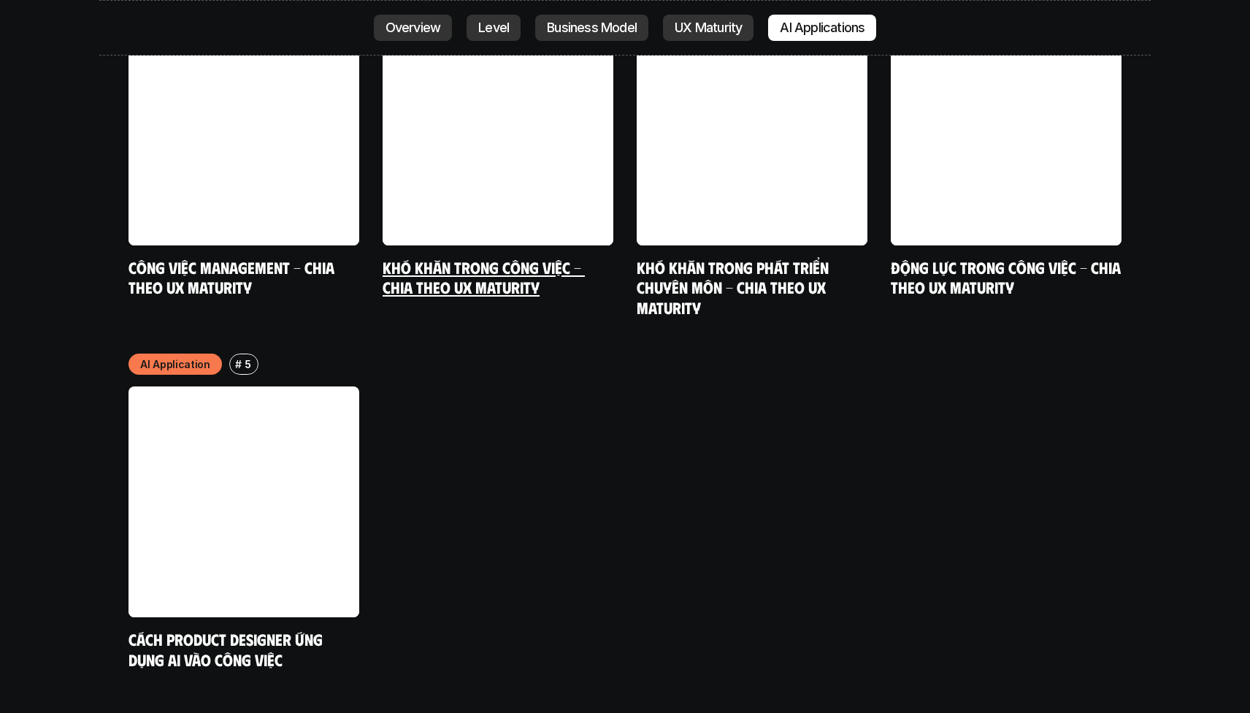
click at [485, 120] on link at bounding box center [498, 130] width 231 height 231
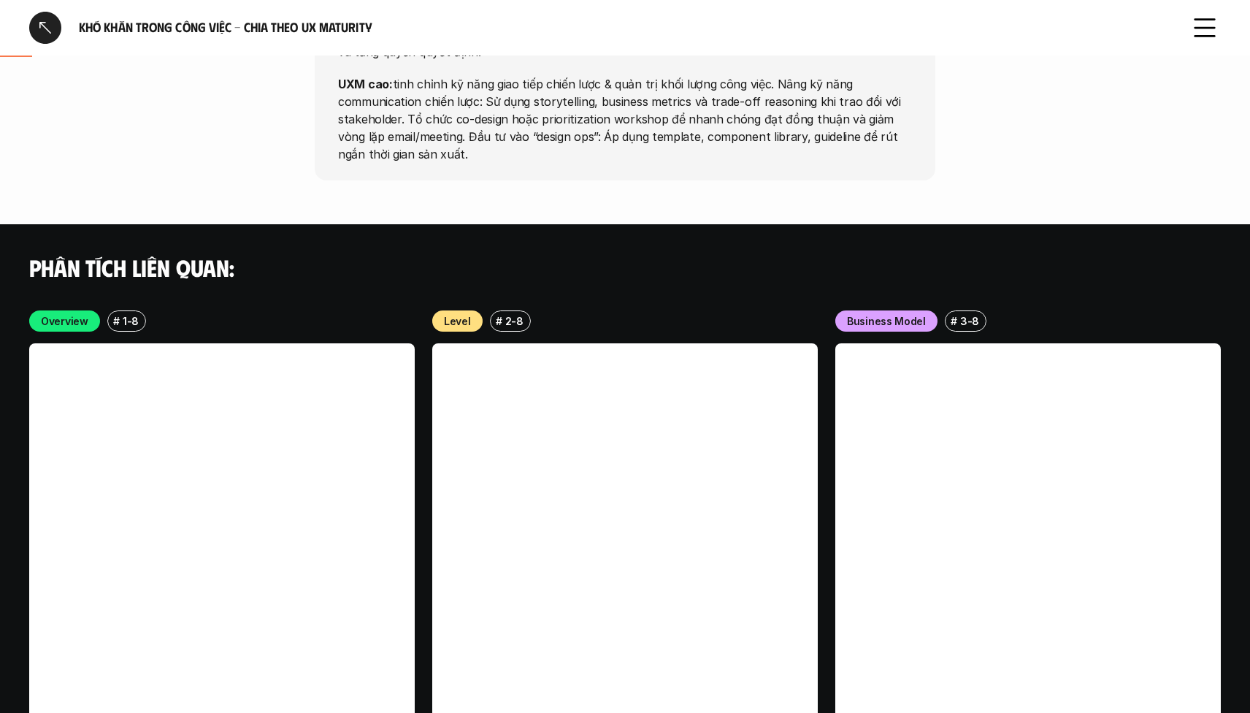
scroll to position [3731, 0]
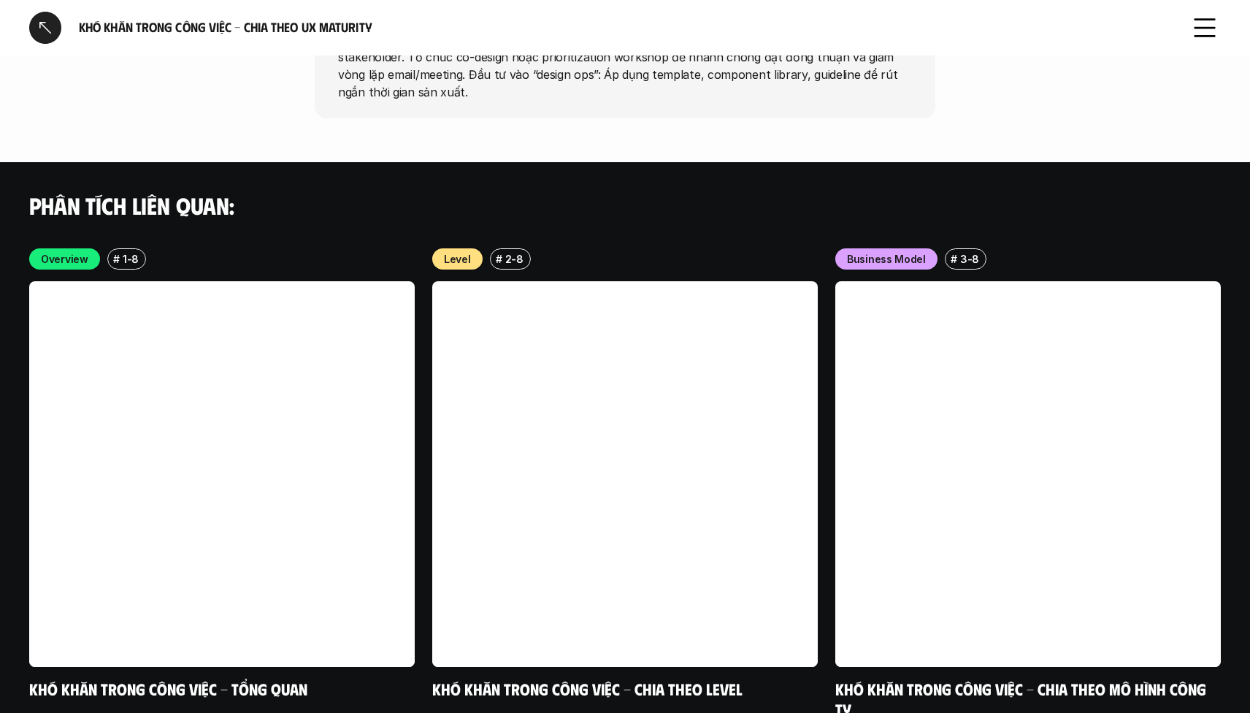
click at [52, 20] on div at bounding box center [45, 28] width 32 height 32
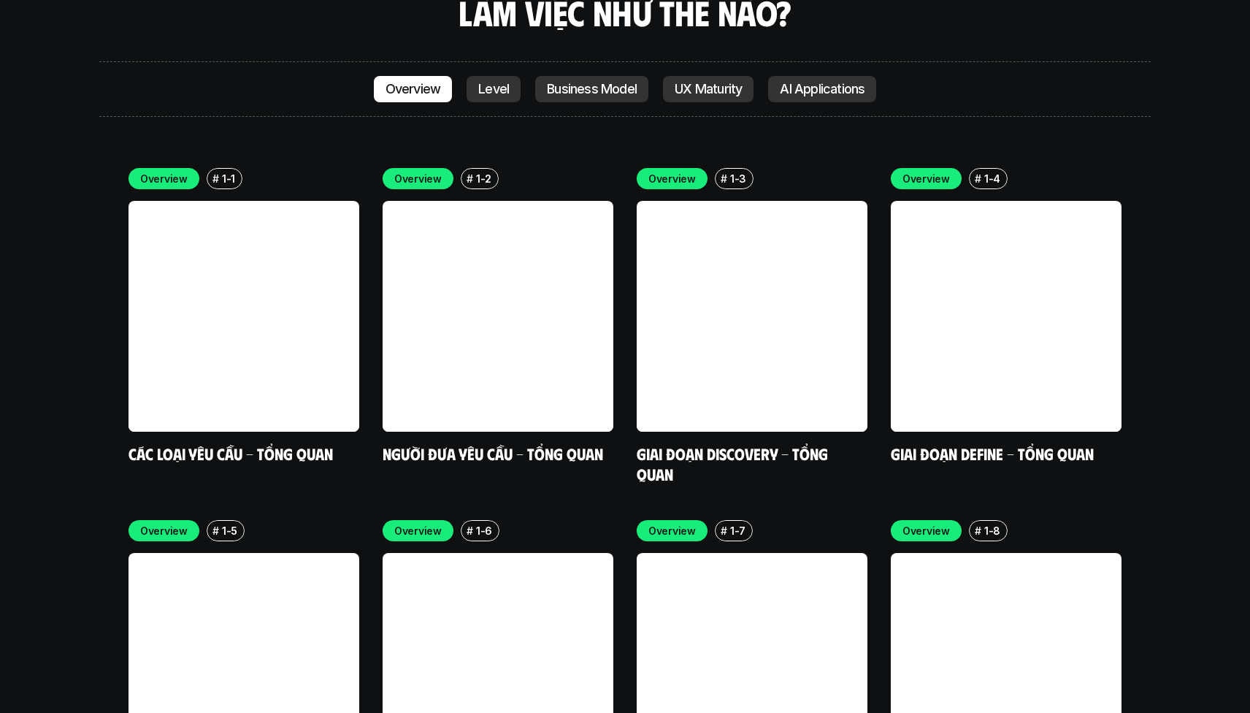
click at [424, 82] on p "Overview" at bounding box center [414, 89] width 56 height 15
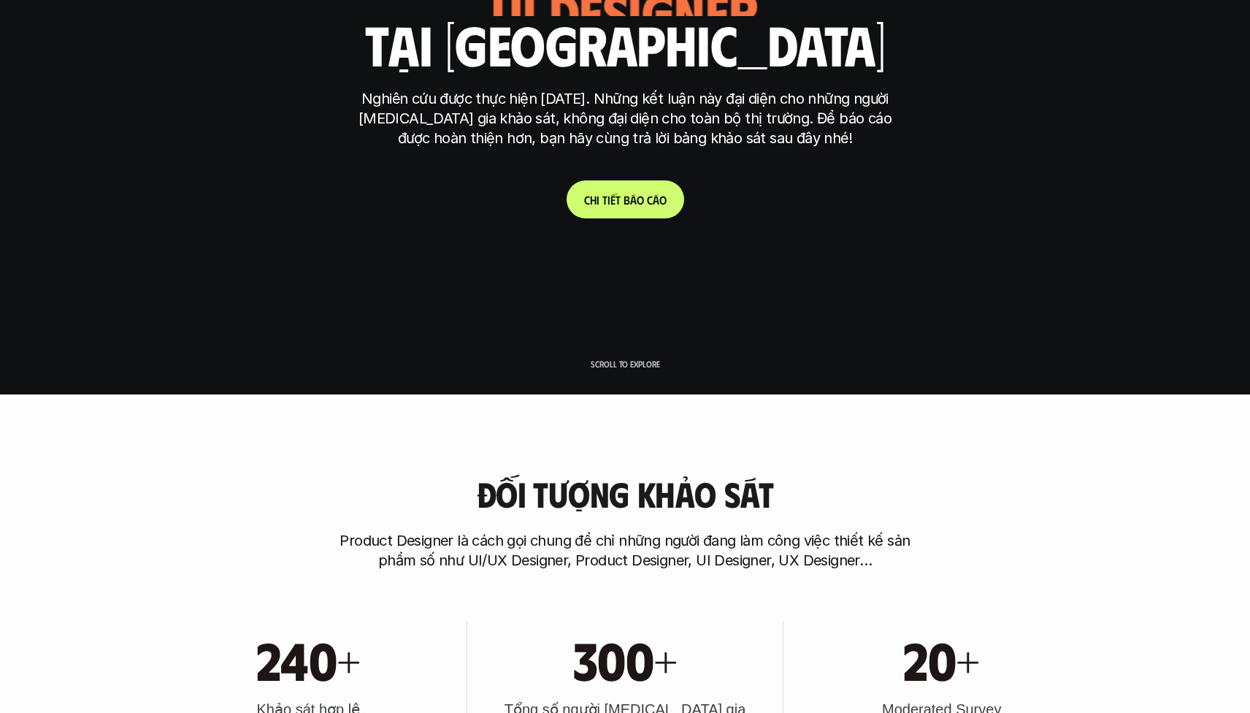
scroll to position [0, 0]
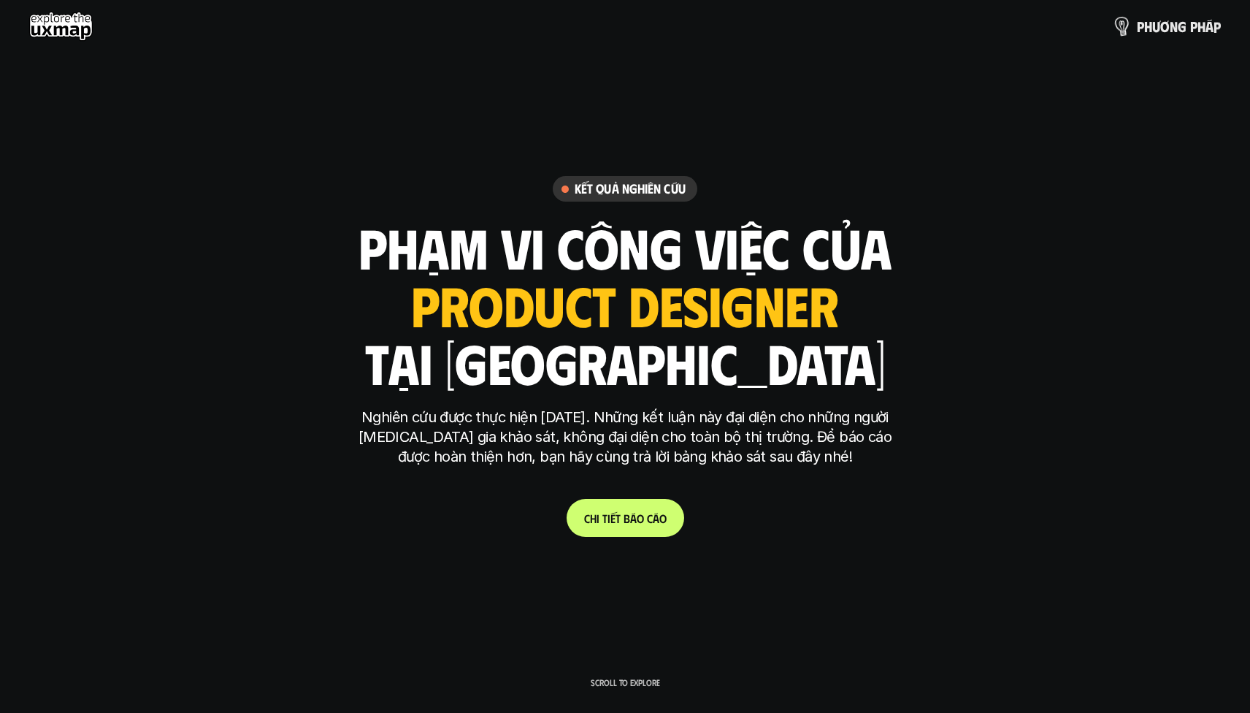
click at [1145, 26] on p "p h ư ơ n g p h á p" at bounding box center [1179, 26] width 84 height 16
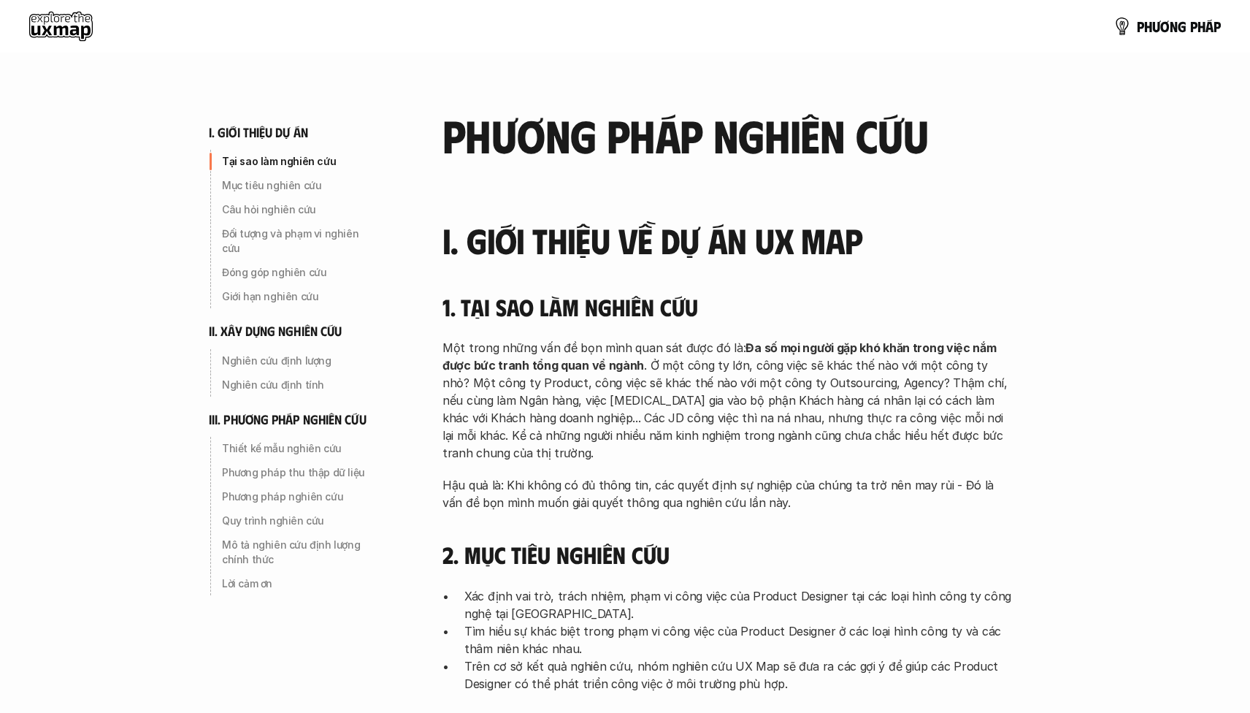
click at [51, 28] on use at bounding box center [61, 26] width 64 height 29
